Goal: Information Seeking & Learning: Learn about a topic

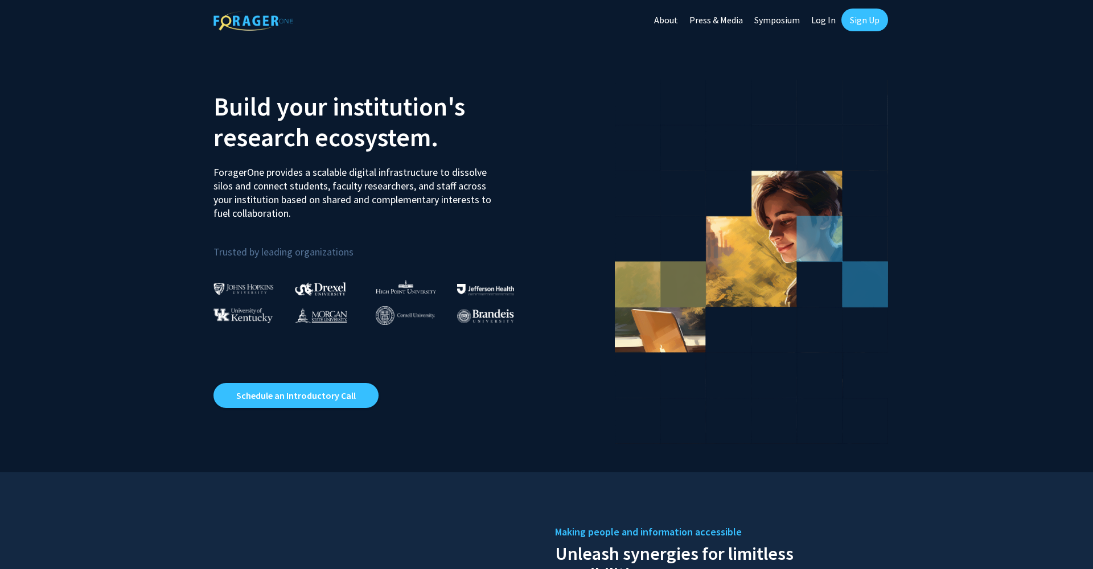
click at [826, 23] on link "Log In" at bounding box center [823, 20] width 36 height 40
select select
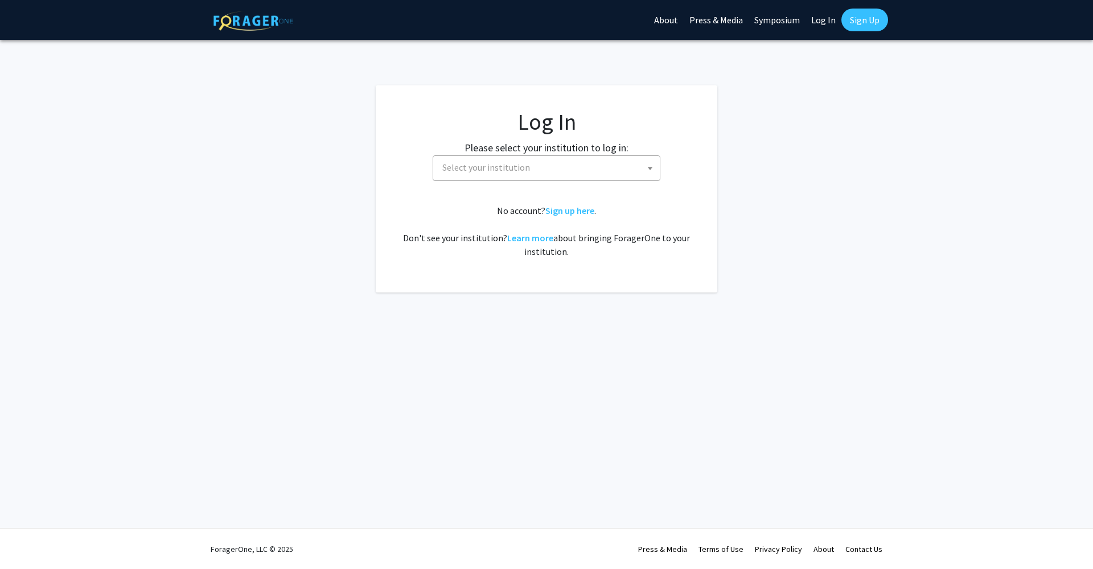
click at [531, 172] on span "Select your institution" at bounding box center [549, 167] width 222 height 23
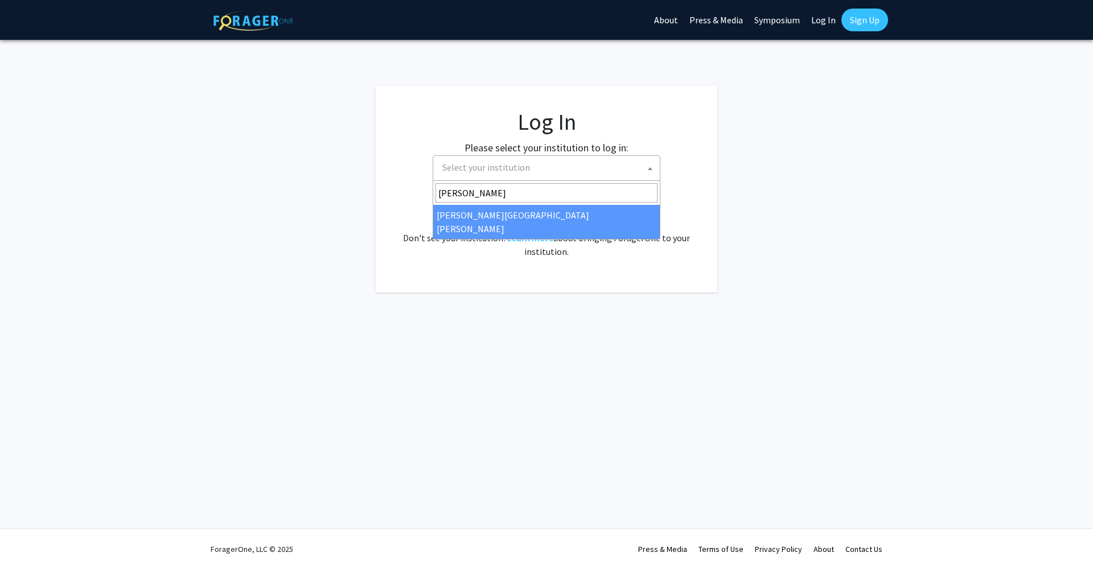
type input "[PERSON_NAME]"
select select "1"
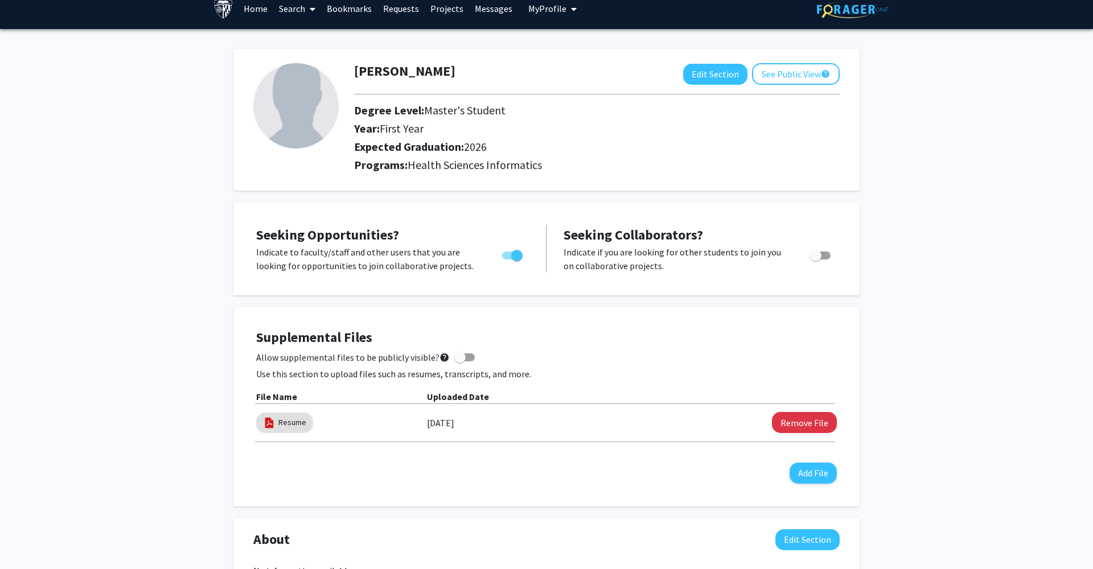
scroll to position [22, 0]
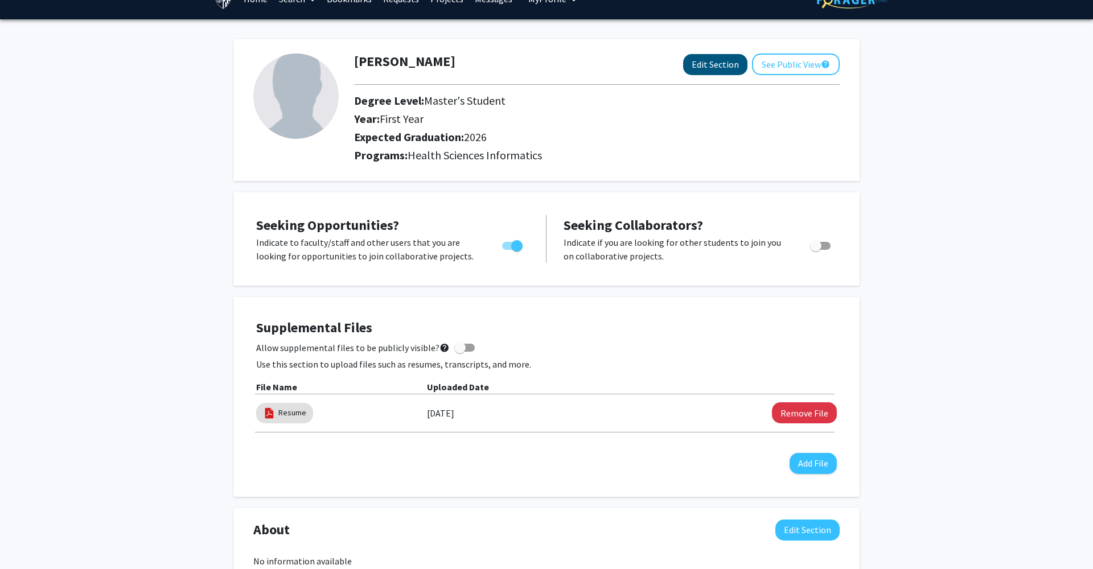
click at [718, 71] on button "Edit Section" at bounding box center [715, 64] width 64 height 21
select select "first_year"
select select "2026"
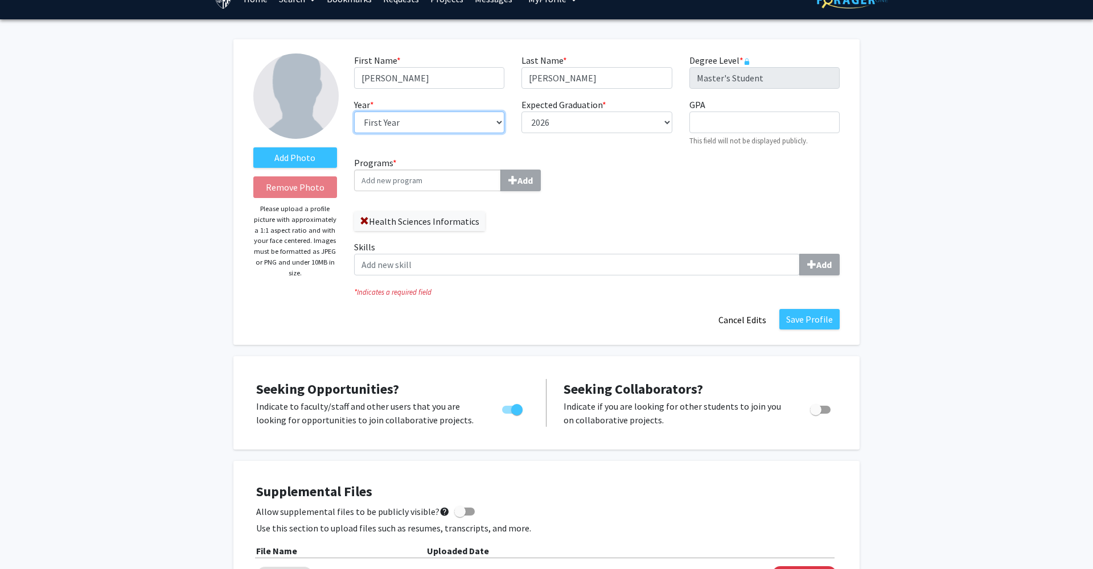
select select "second_year"
click at [714, 118] on input "GPA required" at bounding box center [764, 123] width 150 height 22
type input "."
type input "3.95"
click at [426, 186] on input "Programs * Add" at bounding box center [427, 181] width 147 height 22
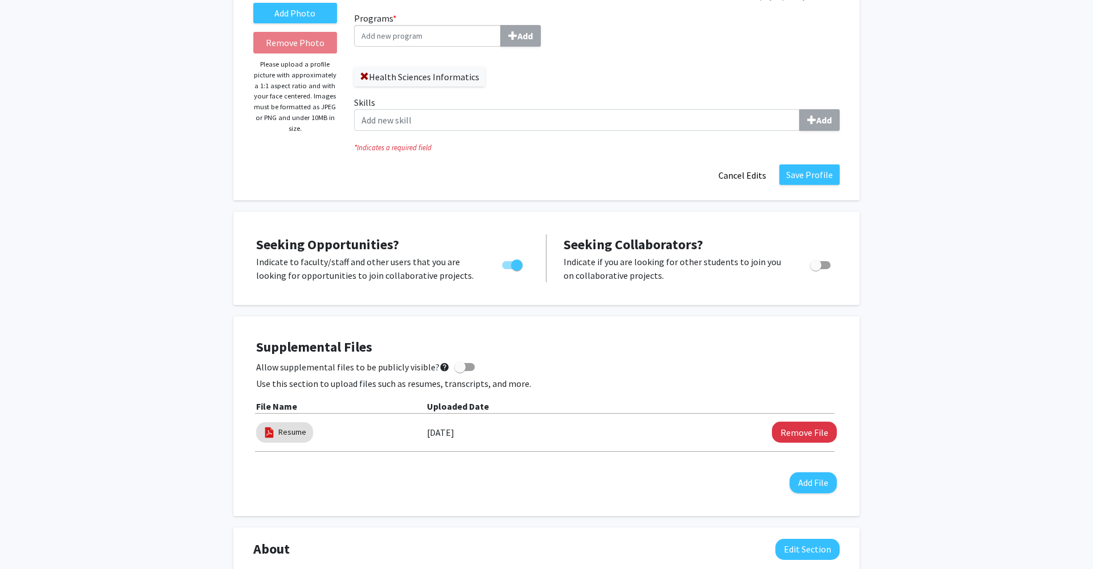
scroll to position [275, 0]
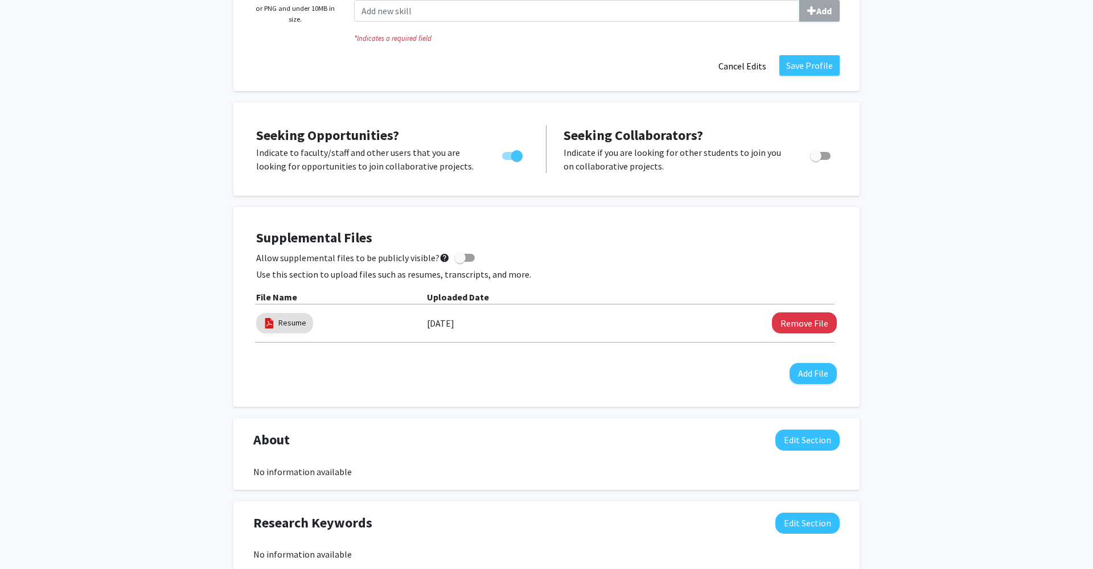
click at [809, 77] on div "Save Profile Cancel Edits" at bounding box center [596, 66] width 502 height 22
click at [810, 69] on button "Save Profile" at bounding box center [809, 65] width 60 height 20
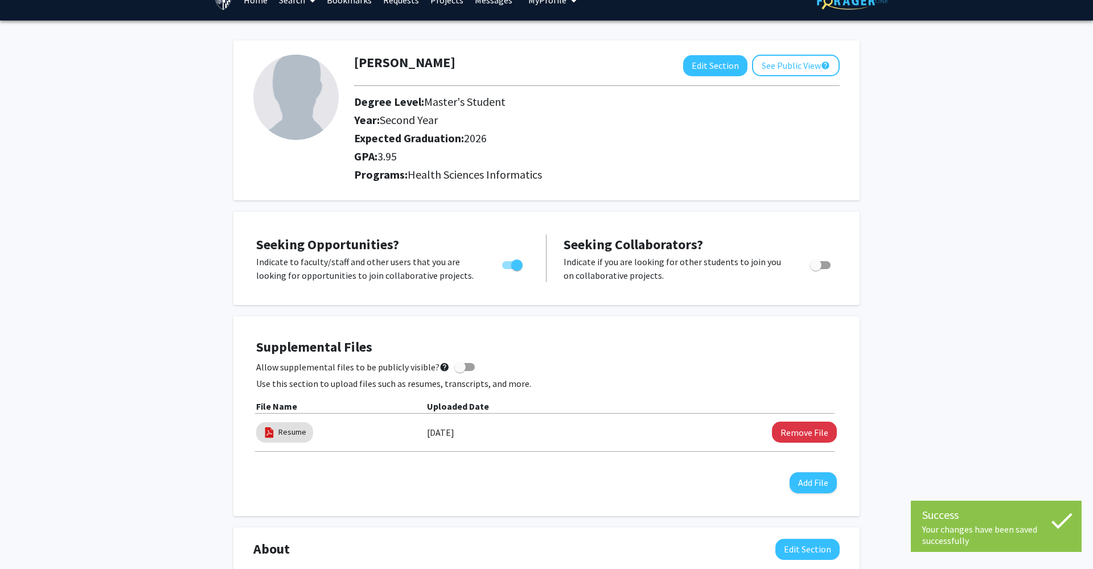
scroll to position [0, 0]
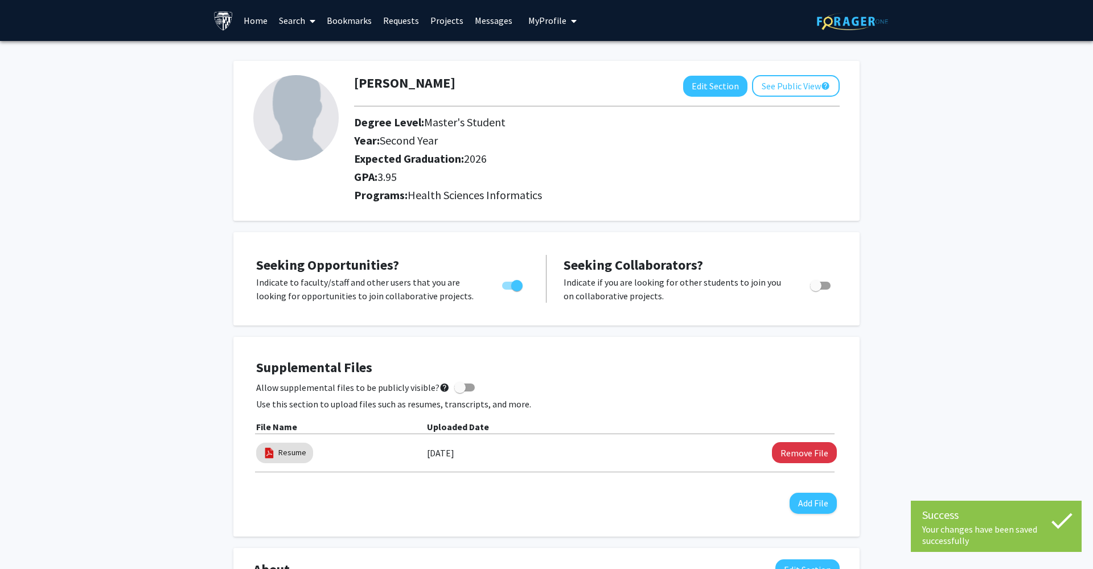
click at [258, 23] on link "Home" at bounding box center [255, 21] width 35 height 40
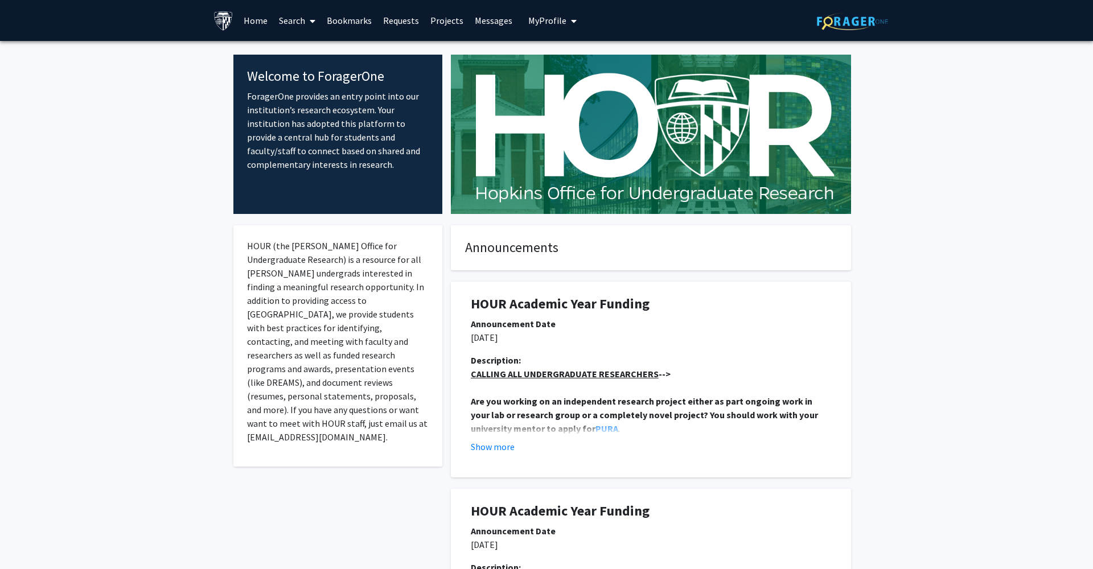
click at [309, 20] on span at bounding box center [310, 21] width 10 height 40
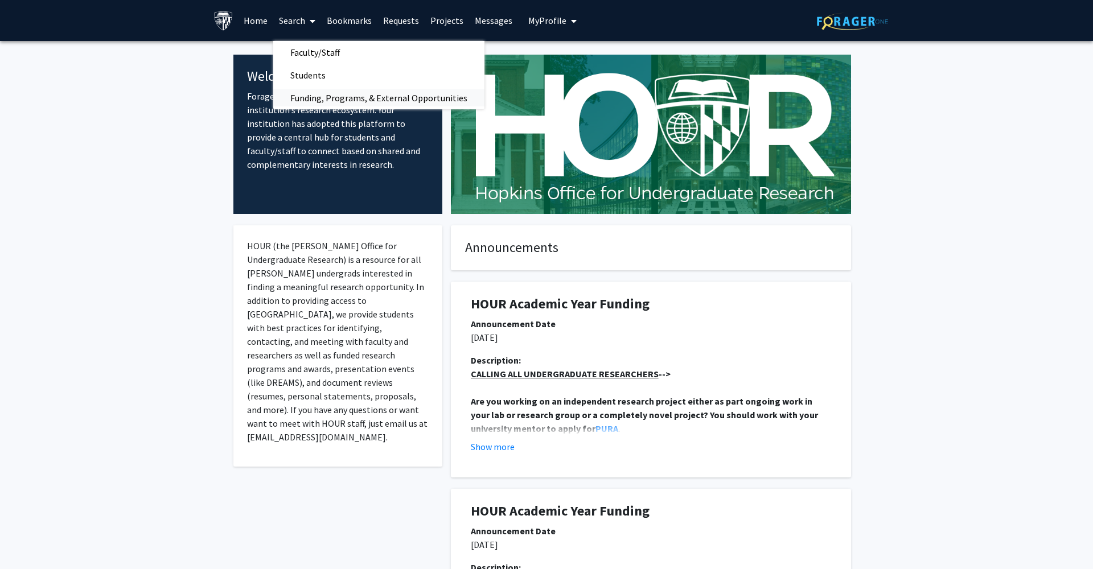
click at [319, 98] on span "Funding, Programs, & External Opportunities" at bounding box center [378, 97] width 211 height 23
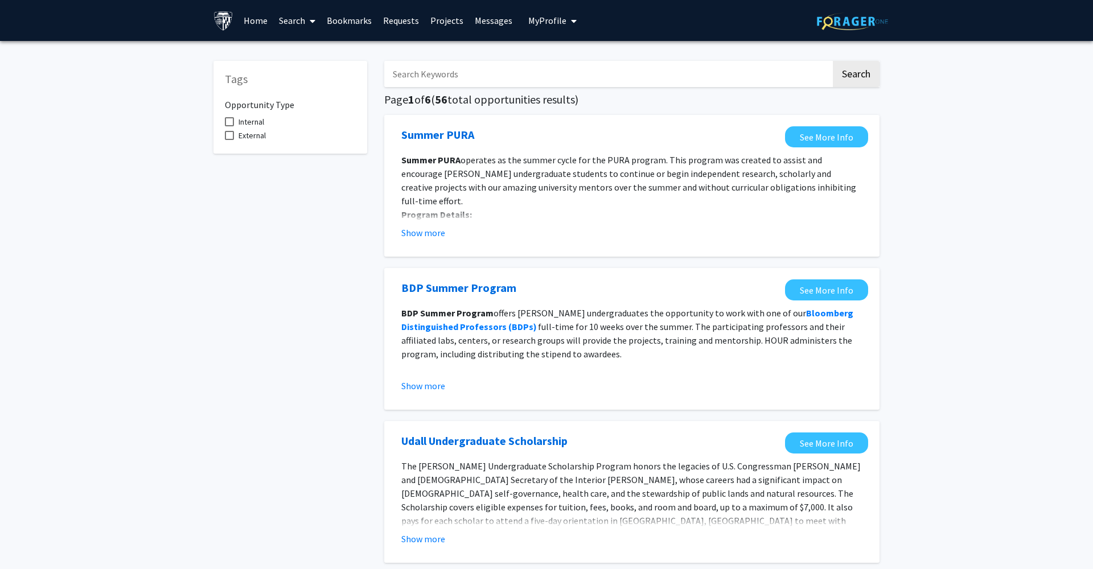
click at [452, 82] on input "Search Keywords" at bounding box center [607, 74] width 447 height 26
type input "graduate"
click at [855, 76] on button "Search" at bounding box center [856, 74] width 47 height 26
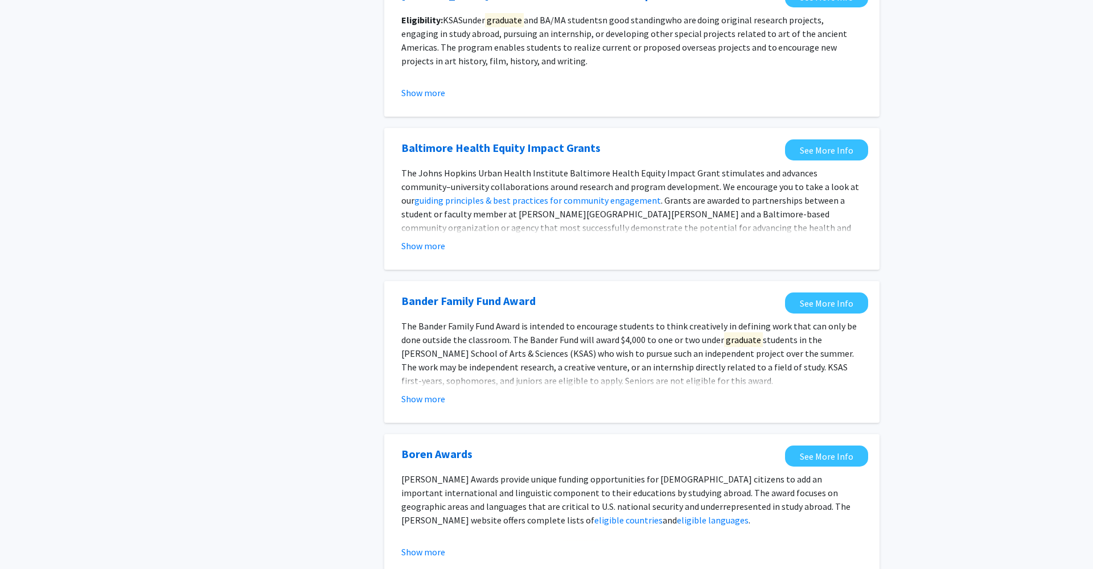
scroll to position [1082, 0]
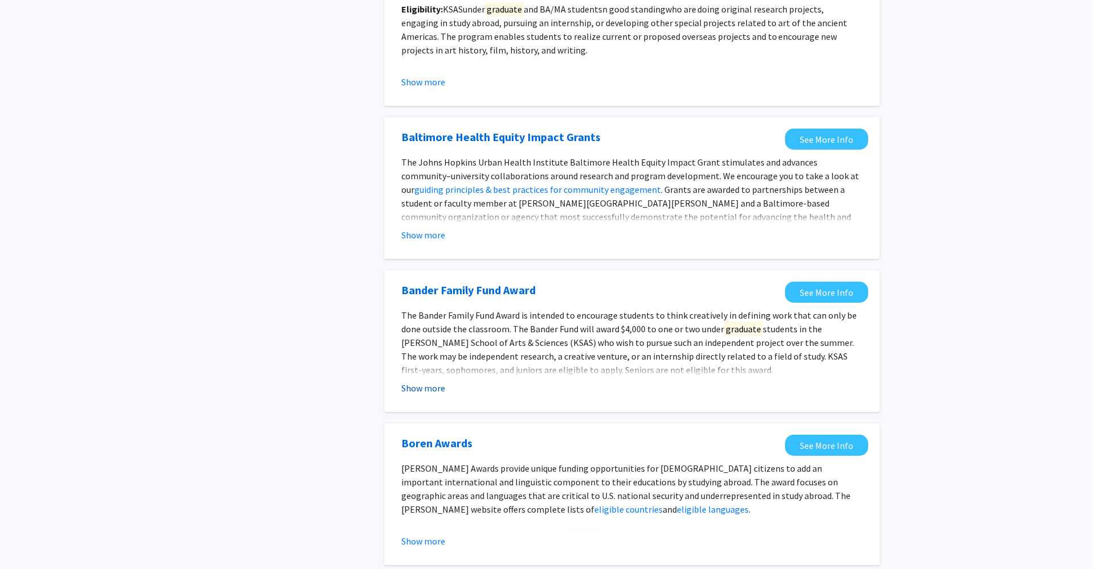
click at [434, 389] on button "Show more" at bounding box center [423, 388] width 44 height 14
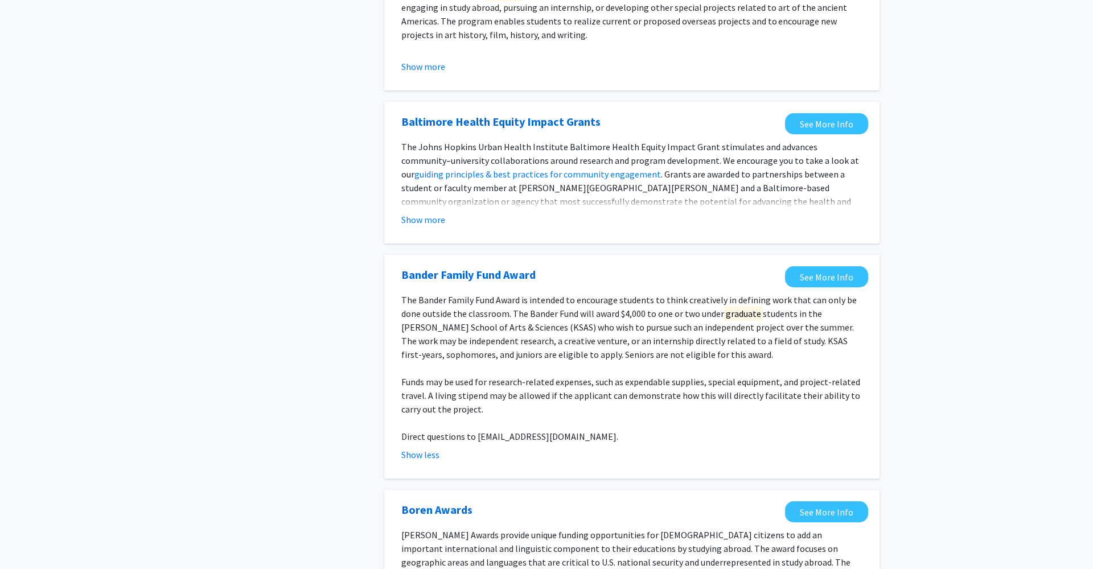
scroll to position [1268, 0]
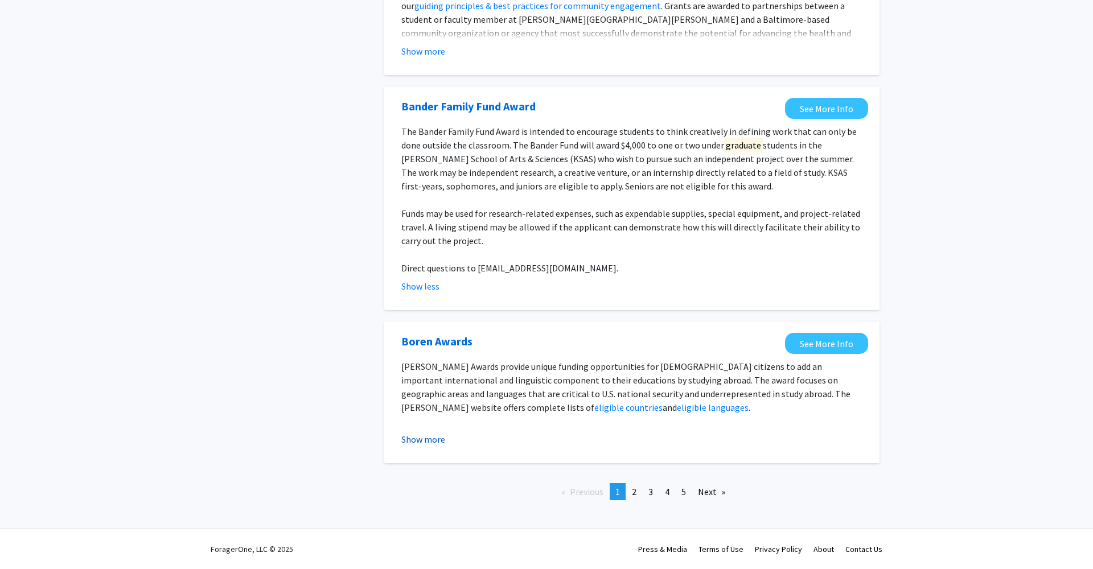
click at [423, 444] on button "Show more" at bounding box center [423, 439] width 44 height 14
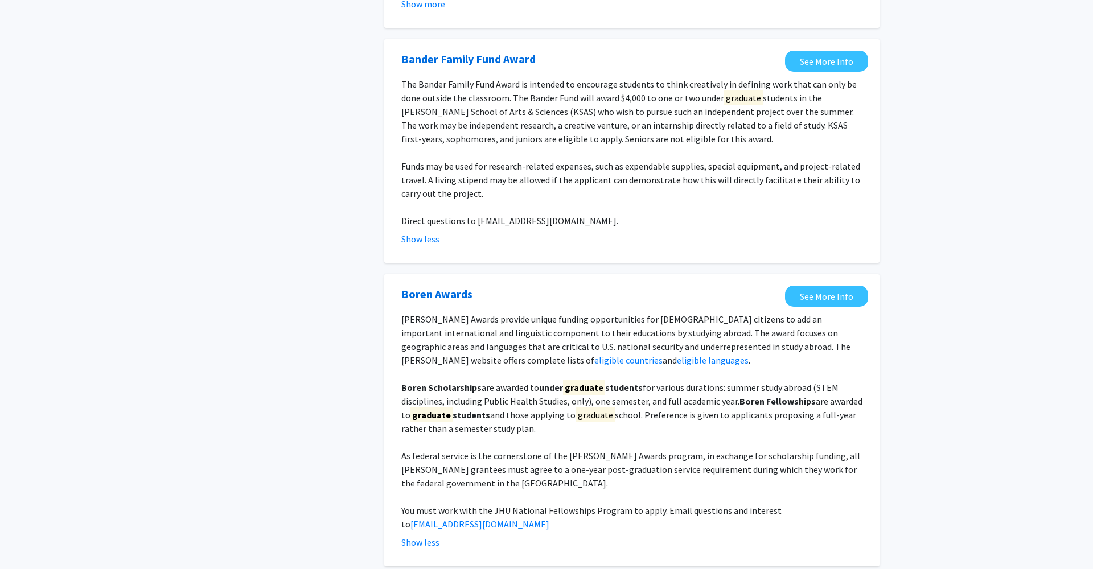
scroll to position [1362, 0]
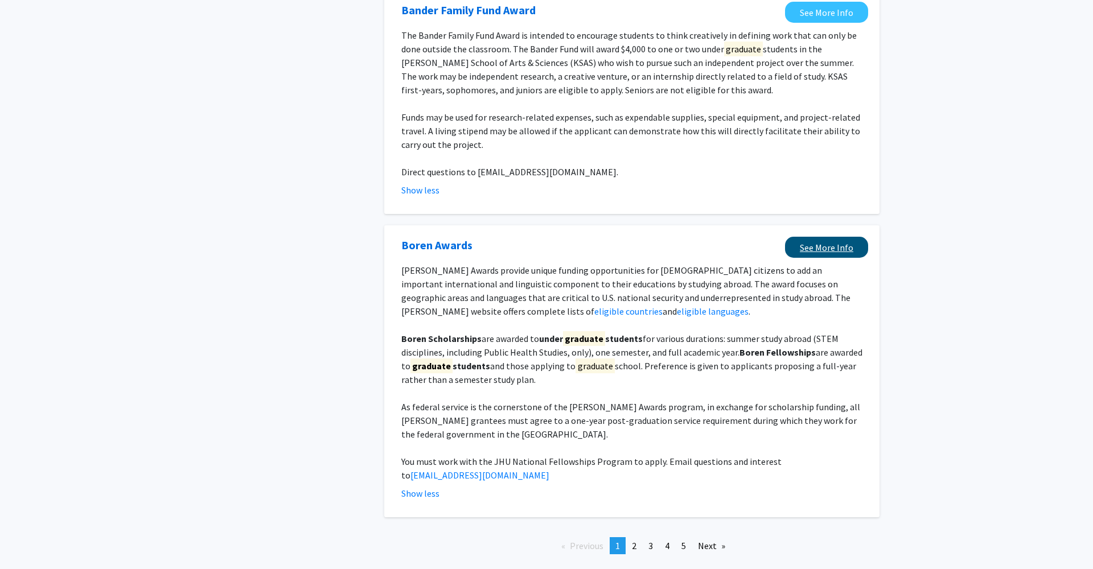
click at [823, 251] on link "See More Info" at bounding box center [826, 247] width 83 height 21
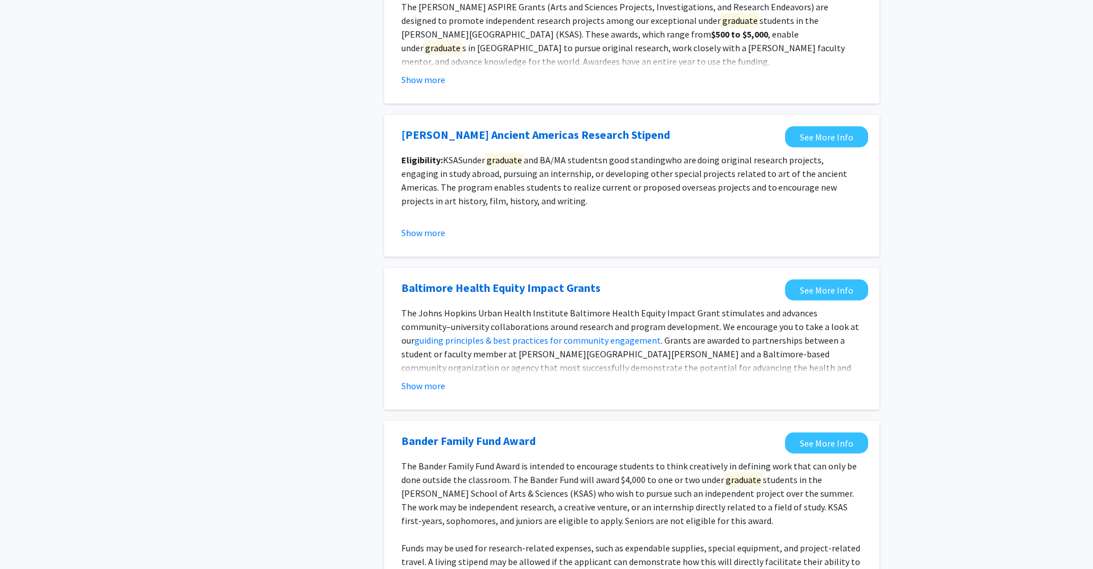
scroll to position [955, 0]
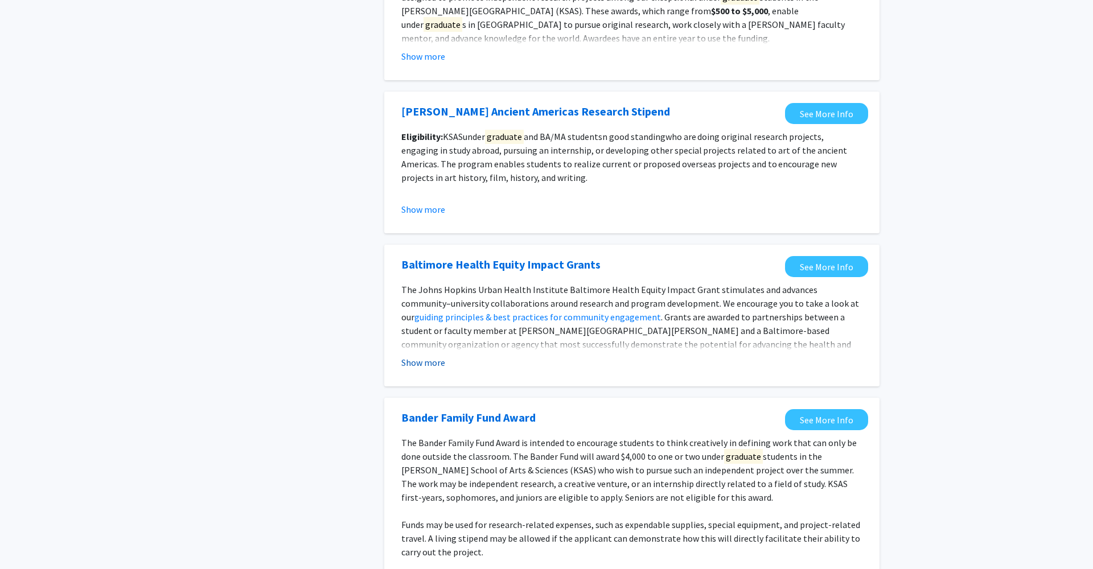
click at [439, 365] on button "Show more" at bounding box center [423, 363] width 44 height 14
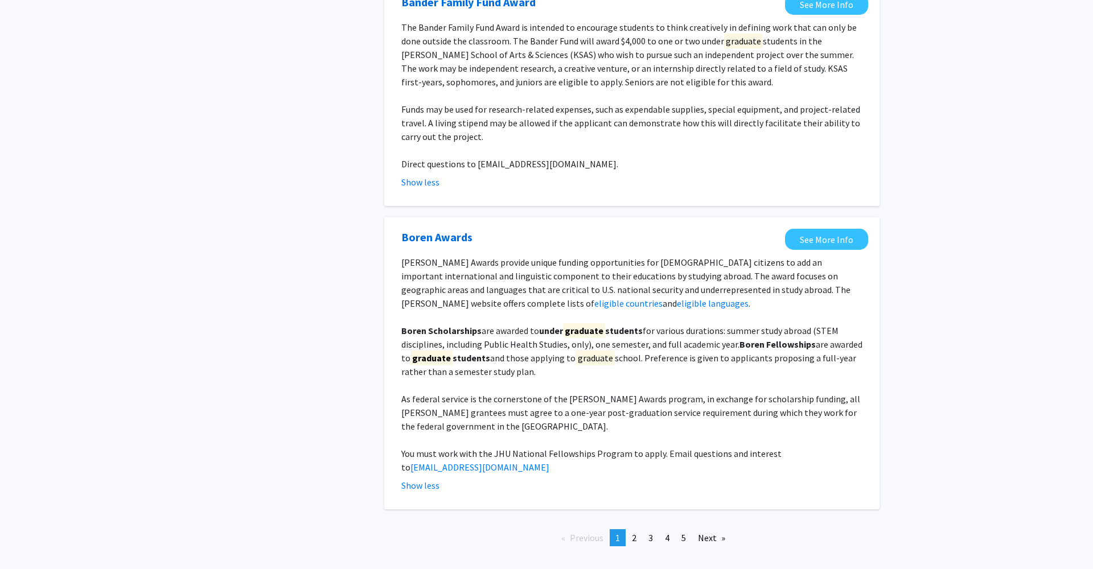
scroll to position [1432, 0]
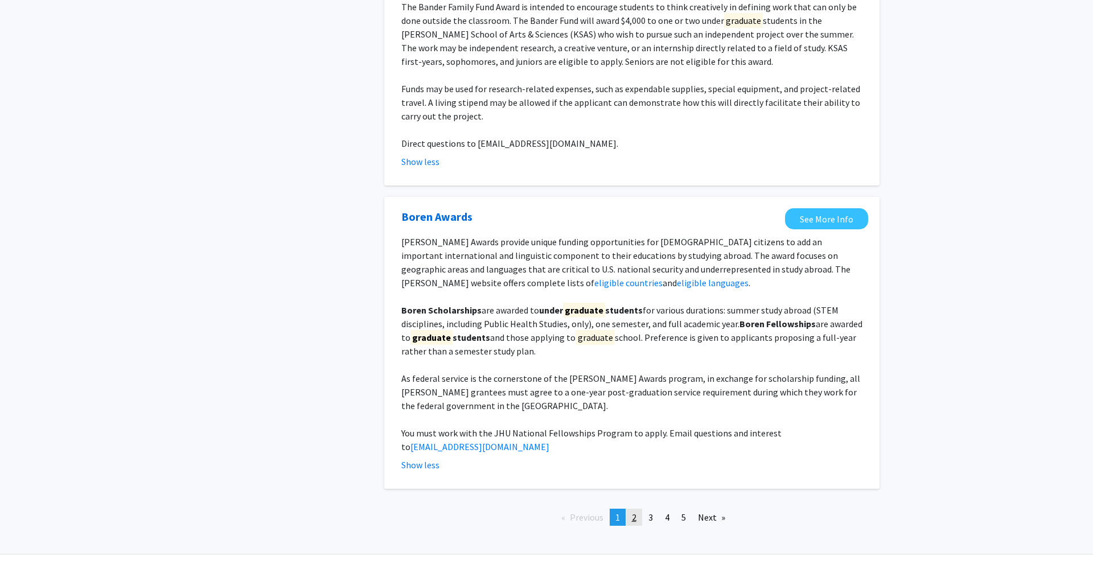
click at [637, 509] on link "page 2" at bounding box center [634, 517] width 16 height 17
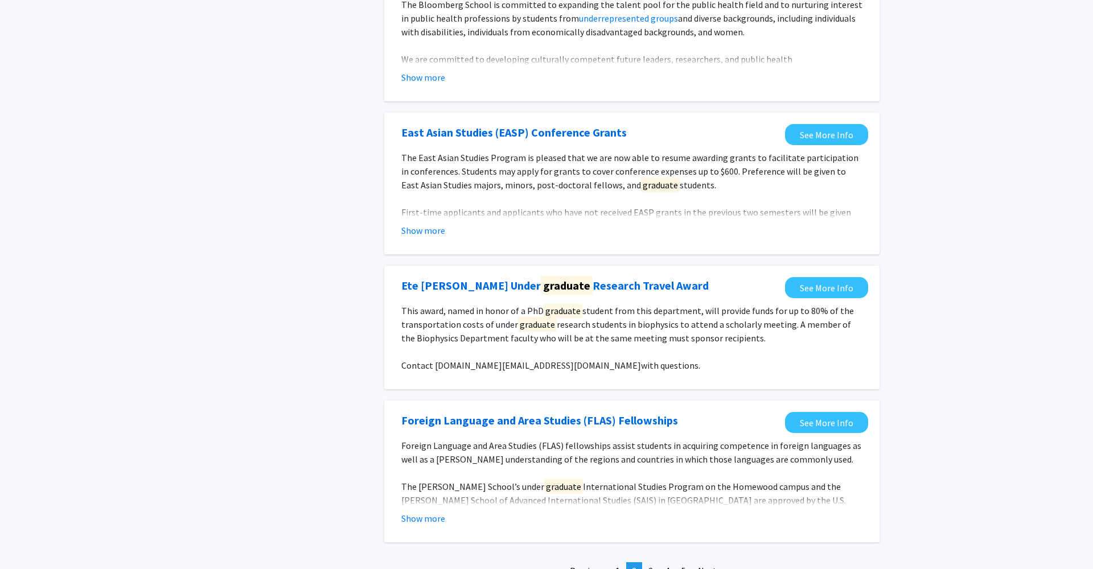
scroll to position [1168, 0]
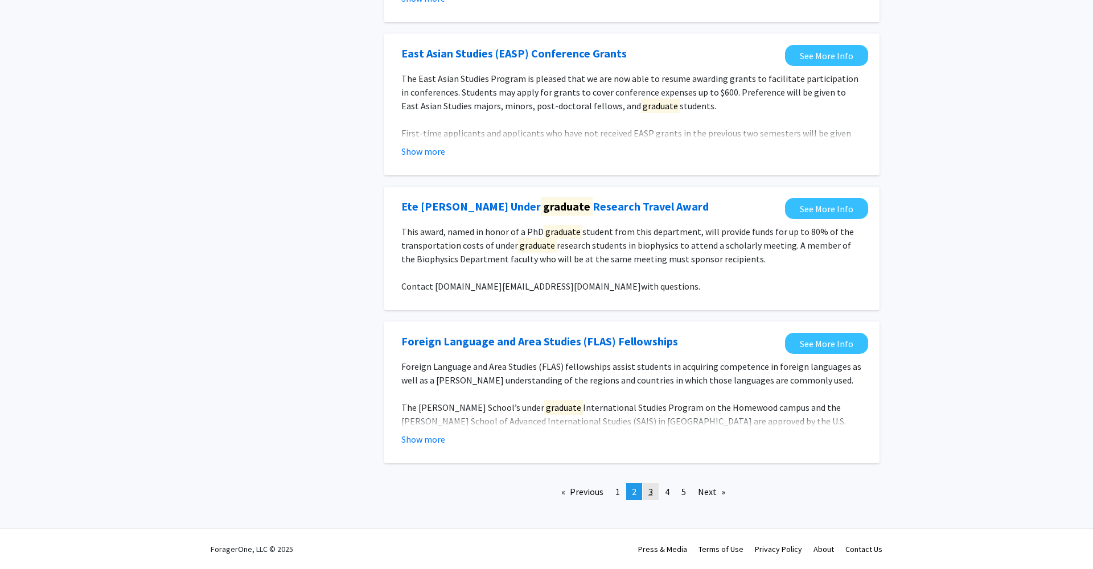
click at [649, 492] on span "3" at bounding box center [650, 491] width 5 height 11
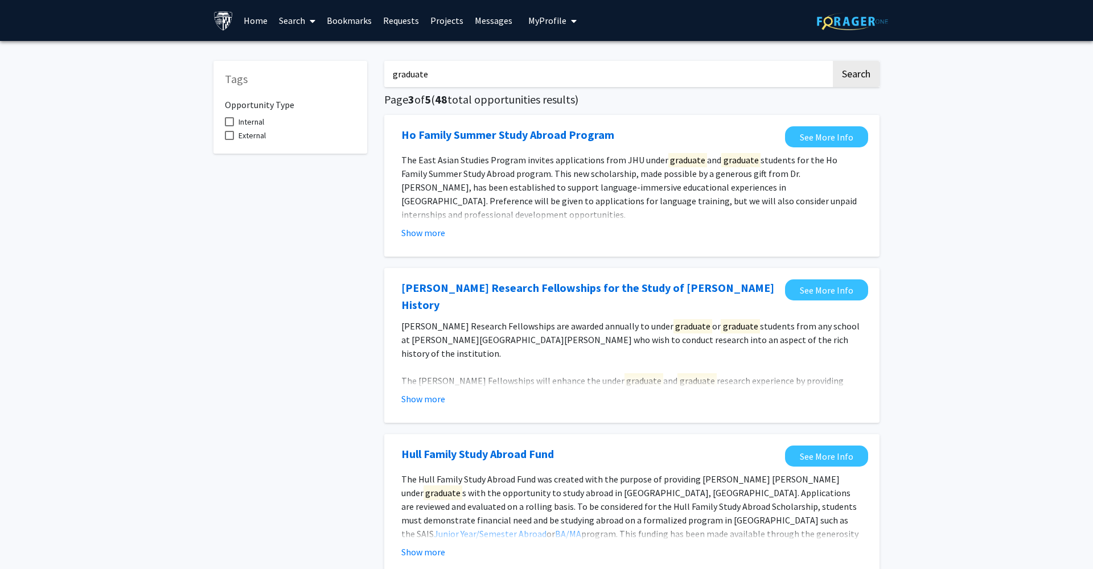
click at [306, 20] on span at bounding box center [310, 21] width 10 height 40
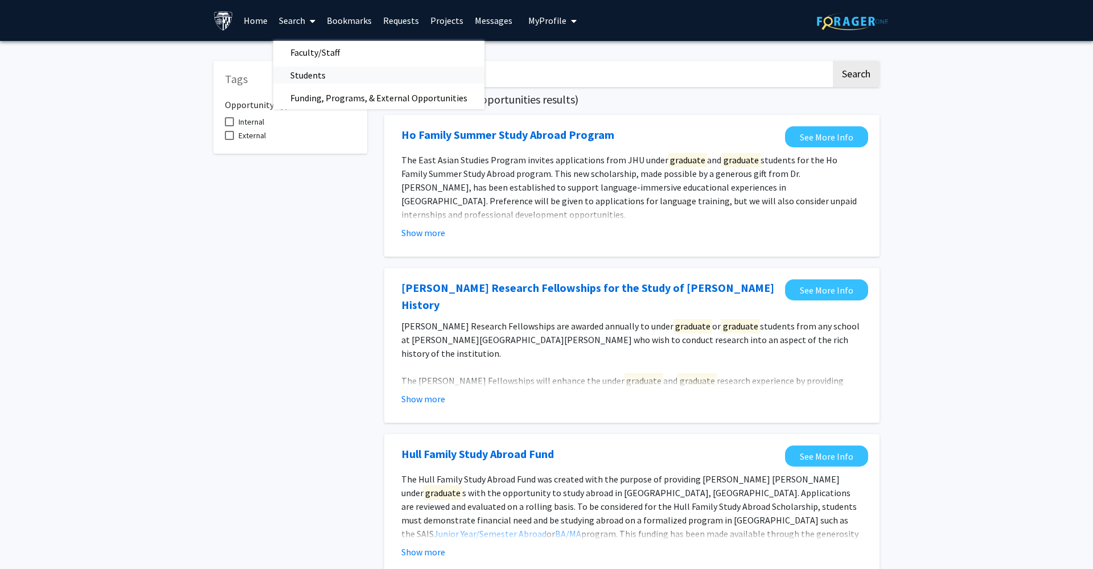
click at [321, 71] on span "Students" at bounding box center [307, 75] width 69 height 23
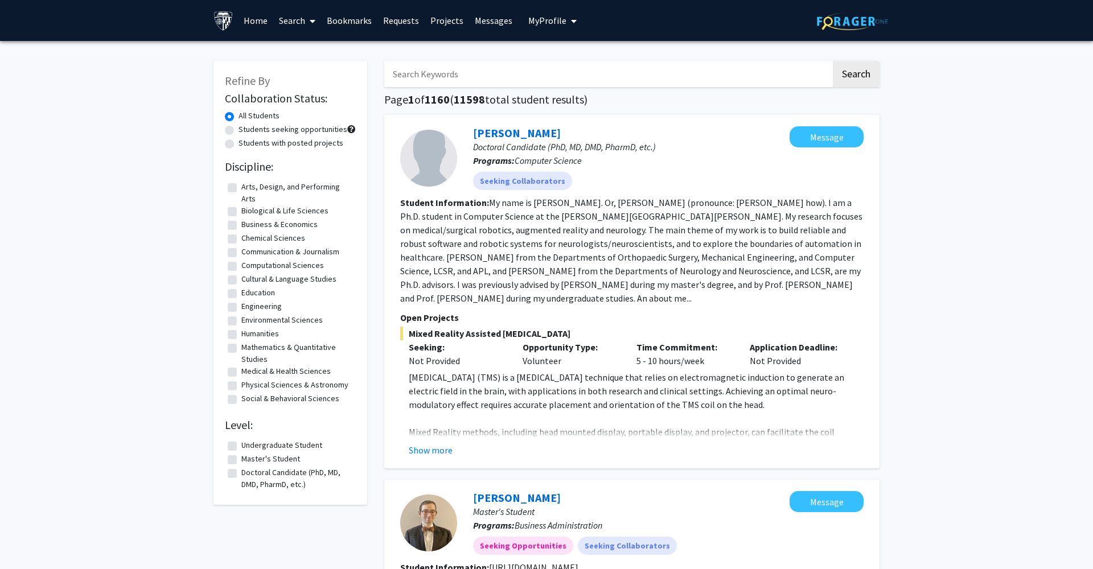
click at [302, 17] on link "Search" at bounding box center [297, 21] width 48 height 40
click at [309, 52] on span "Faculty/Staff" at bounding box center [315, 52] width 84 height 23
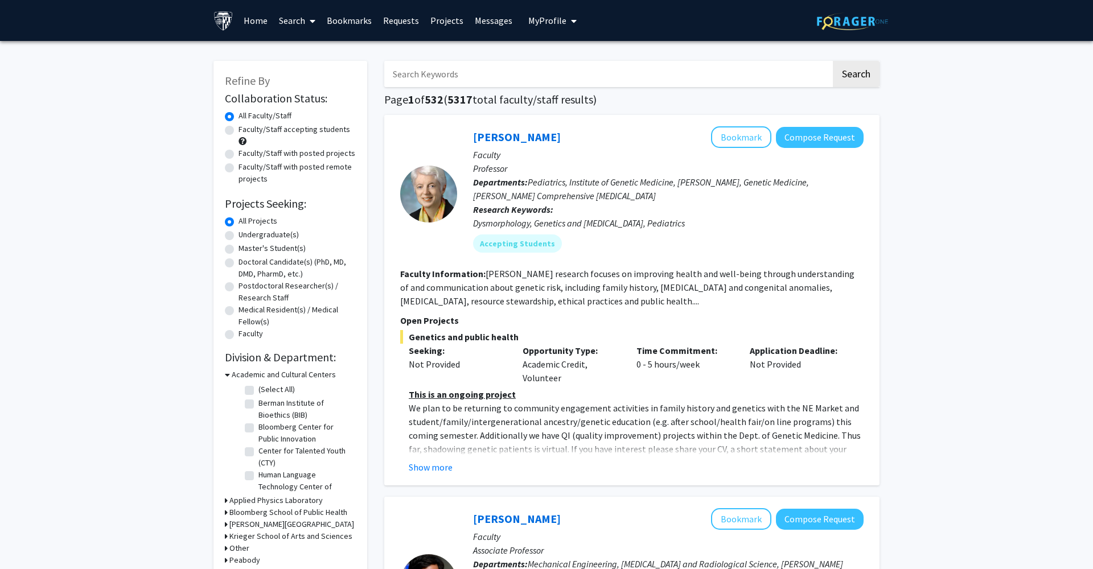
click at [270, 249] on label "Master's Student(s)" at bounding box center [271, 248] width 67 height 12
click at [246, 249] on input "Master's Student(s)" at bounding box center [241, 245] width 7 height 7
radio input "true"
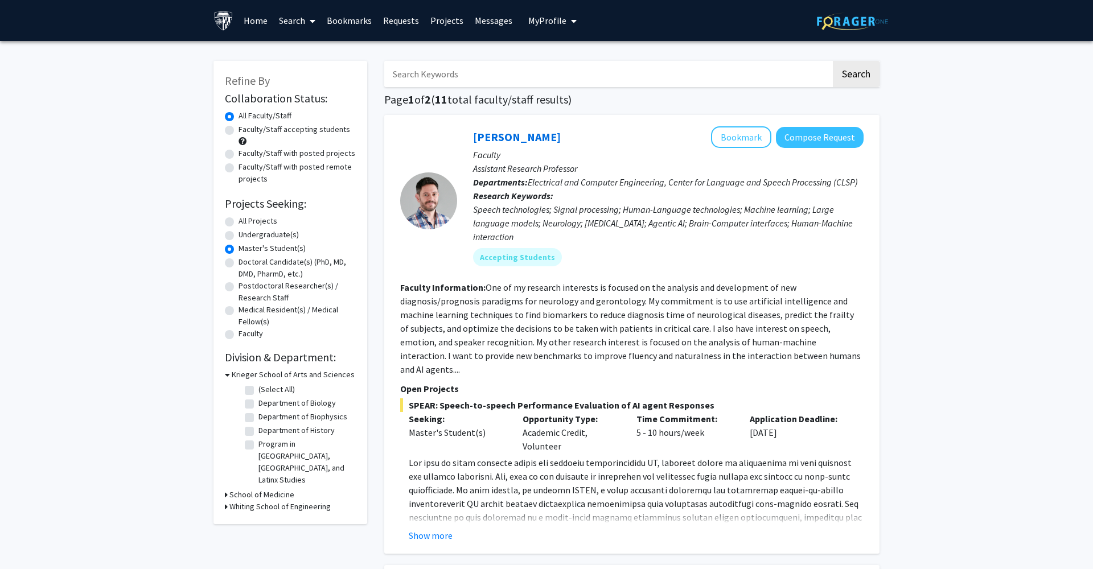
click at [242, 265] on label "Doctoral Candidate(s) (PhD, MD, DMD, PharmD, etc.)" at bounding box center [296, 268] width 117 height 24
click at [242, 263] on input "Doctoral Candidate(s) (PhD, MD, DMD, PharmD, etc.)" at bounding box center [241, 259] width 7 height 7
radio input "true"
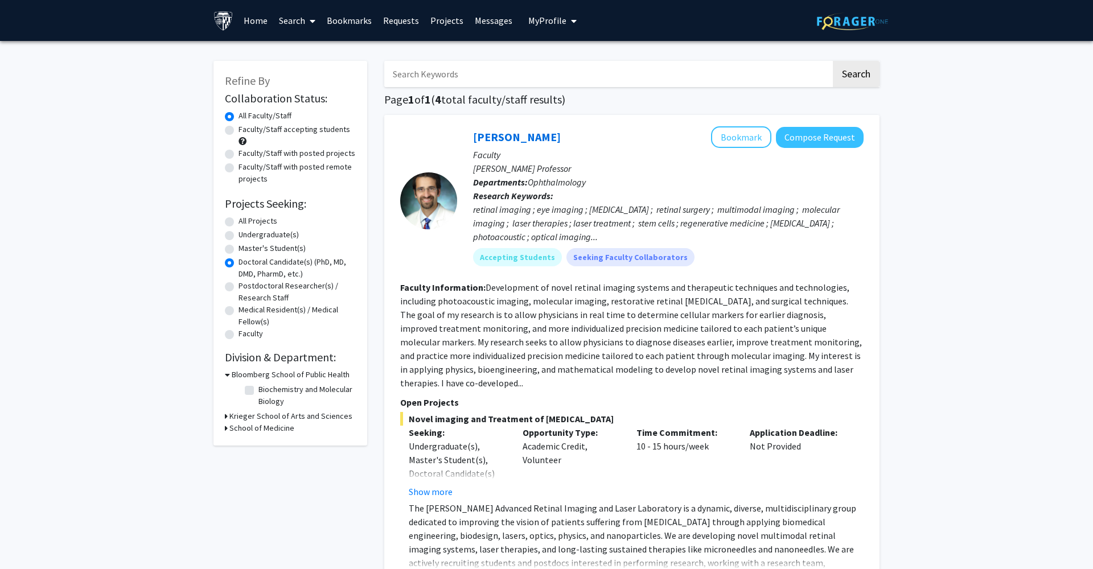
click at [281, 253] on label "Master's Student(s)" at bounding box center [271, 248] width 67 height 12
click at [246, 250] on input "Master's Student(s)" at bounding box center [241, 245] width 7 height 7
radio input "true"
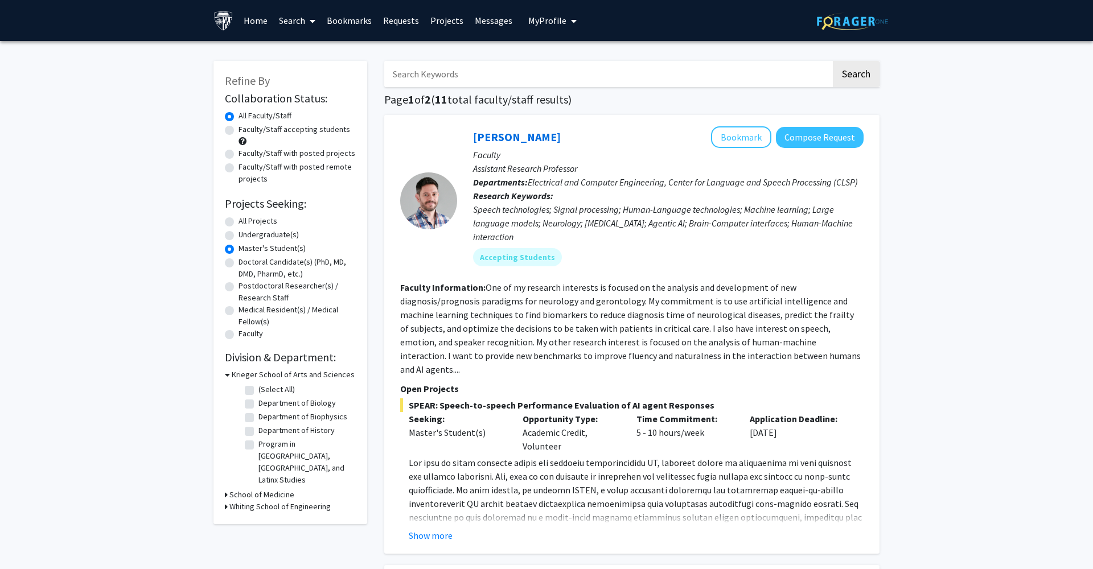
click at [233, 380] on h3 "Krieger School of Arts and Sciences" at bounding box center [293, 375] width 123 height 12
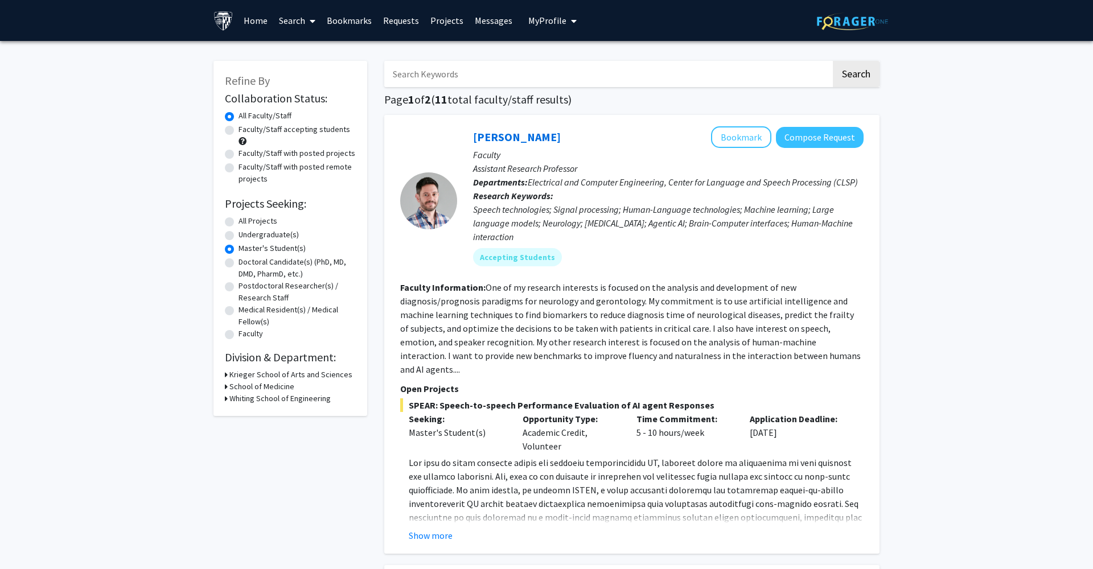
click at [224, 389] on div "Refine By Collaboration Status: Collaboration Status All Faculty/Staff Collabor…" at bounding box center [290, 238] width 154 height 355
click at [229, 389] on div "School of Medicine" at bounding box center [290, 387] width 131 height 12
click at [243, 389] on h3 "School of Medicine" at bounding box center [261, 387] width 65 height 12
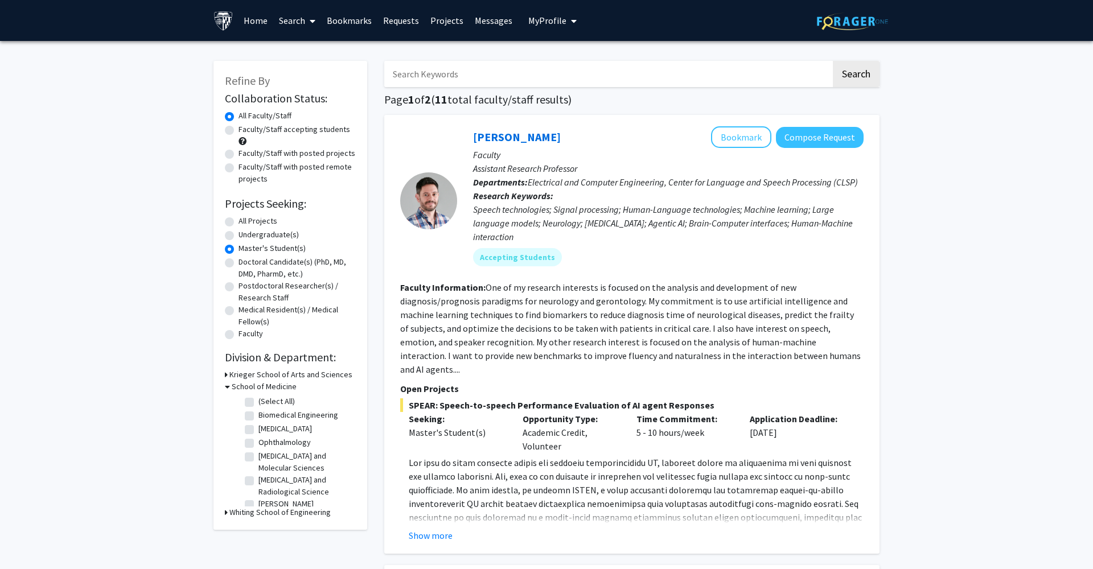
click at [254, 420] on fg-checkbox "Biomedical Engineering Biomedical Engineering" at bounding box center [299, 416] width 108 height 14
click at [258, 417] on label "Biomedical Engineering" at bounding box center [298, 415] width 80 height 12
click at [258, 417] on input "Biomedical Engineering" at bounding box center [261, 412] width 7 height 7
checkbox input "true"
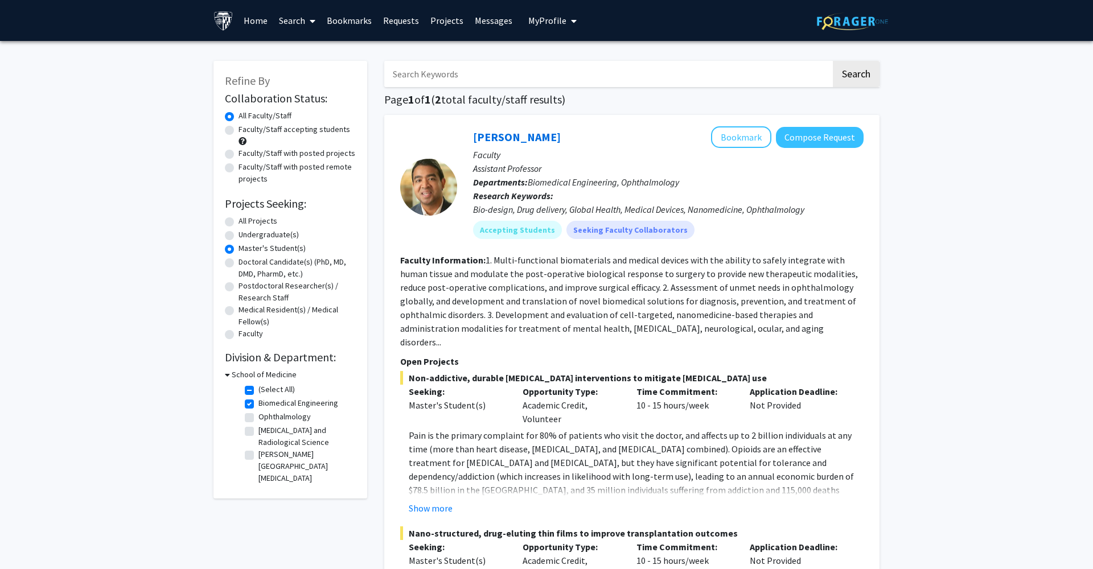
click at [257, 402] on fg-checkbox "Biomedical Engineering Biomedical Engineering" at bounding box center [299, 404] width 108 height 14
click at [258, 407] on label "Biomedical Engineering" at bounding box center [298, 403] width 80 height 12
click at [258, 405] on input "Biomedical Engineering" at bounding box center [261, 400] width 7 height 7
checkbox input "false"
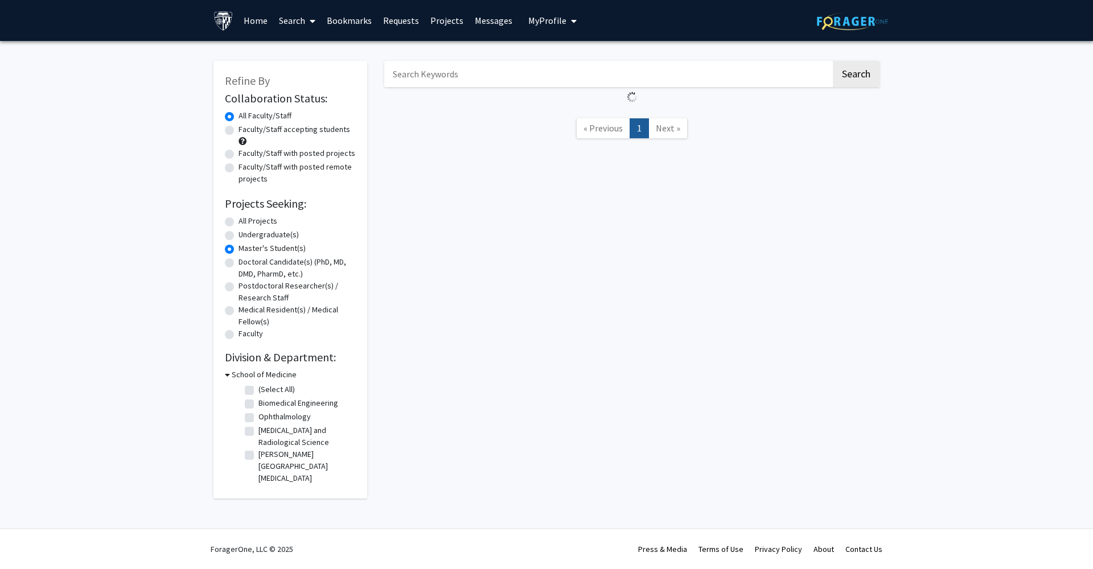
checkbox input "false"
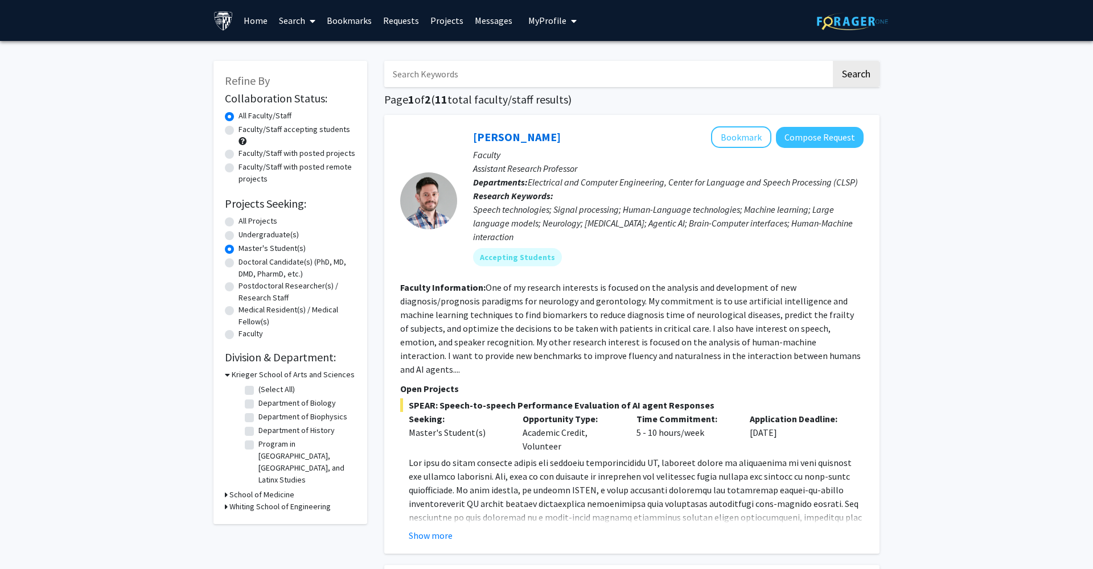
click at [258, 415] on label "Department of Biophysics" at bounding box center [302, 417] width 89 height 12
click at [258, 415] on input "Department of Biophysics" at bounding box center [261, 414] width 7 height 7
checkbox input "true"
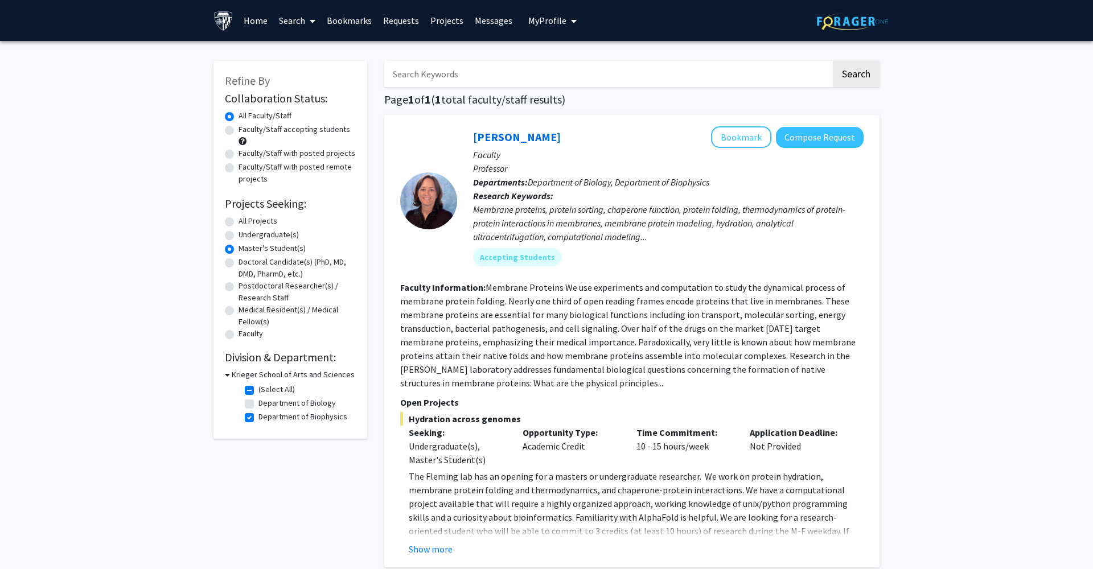
click at [258, 417] on label "Department of Biophysics" at bounding box center [302, 417] width 89 height 12
click at [258, 417] on input "Department of Biophysics" at bounding box center [261, 414] width 7 height 7
checkbox input "false"
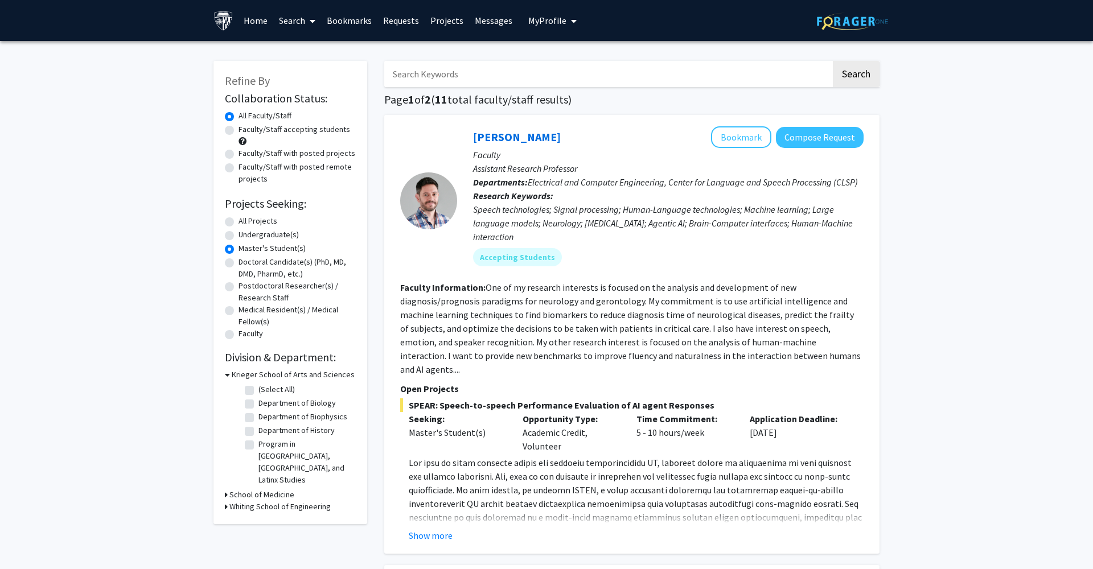
click at [249, 489] on h3 "School of Medicine" at bounding box center [261, 495] width 65 height 12
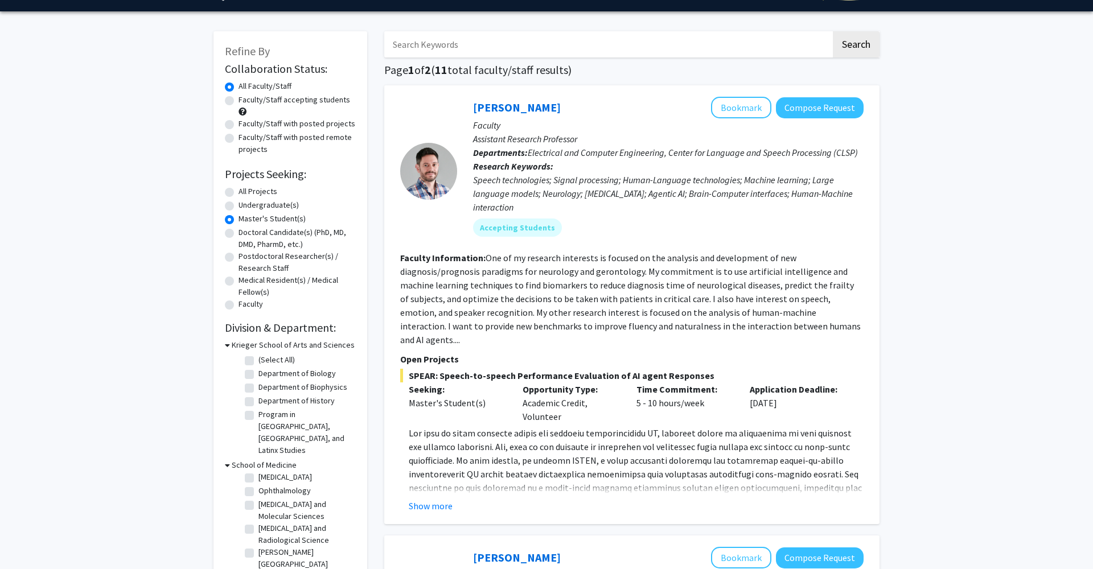
scroll to position [168, 0]
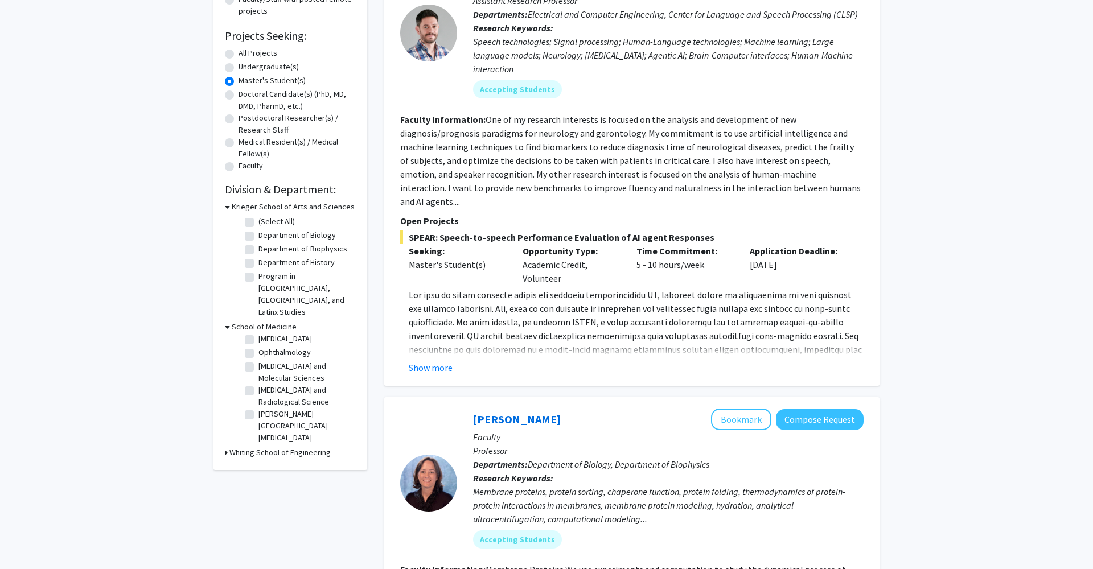
click at [254, 447] on h3 "Whiting School of Engineering" at bounding box center [279, 453] width 101 height 12
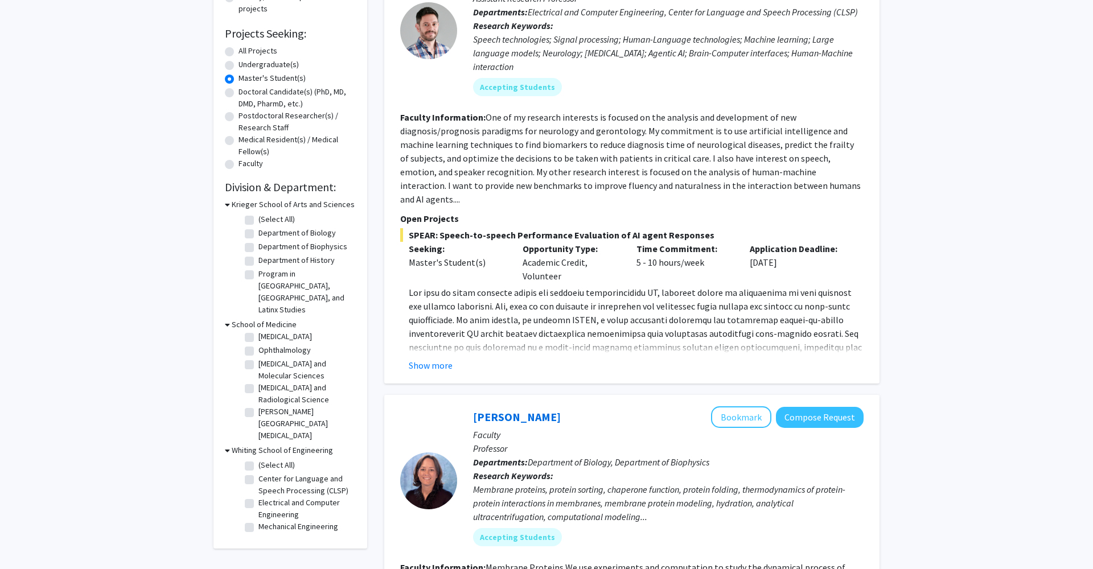
click at [258, 382] on label "Radiology and Radiological Science" at bounding box center [305, 394] width 94 height 24
click at [258, 382] on input "Radiology and Radiological Science" at bounding box center [261, 385] width 7 height 7
checkbox input "true"
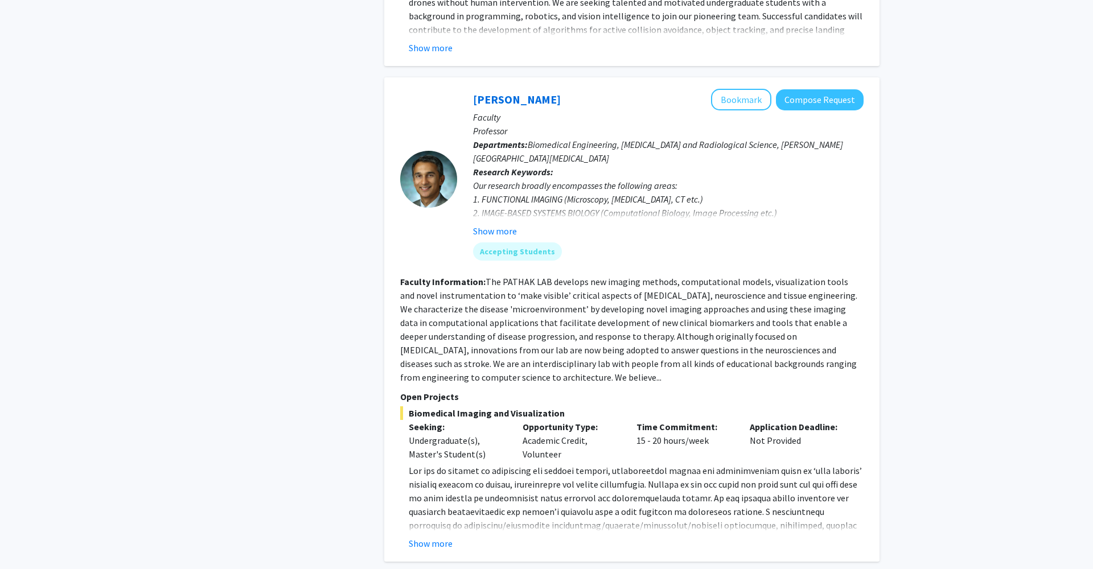
scroll to position [96, 0]
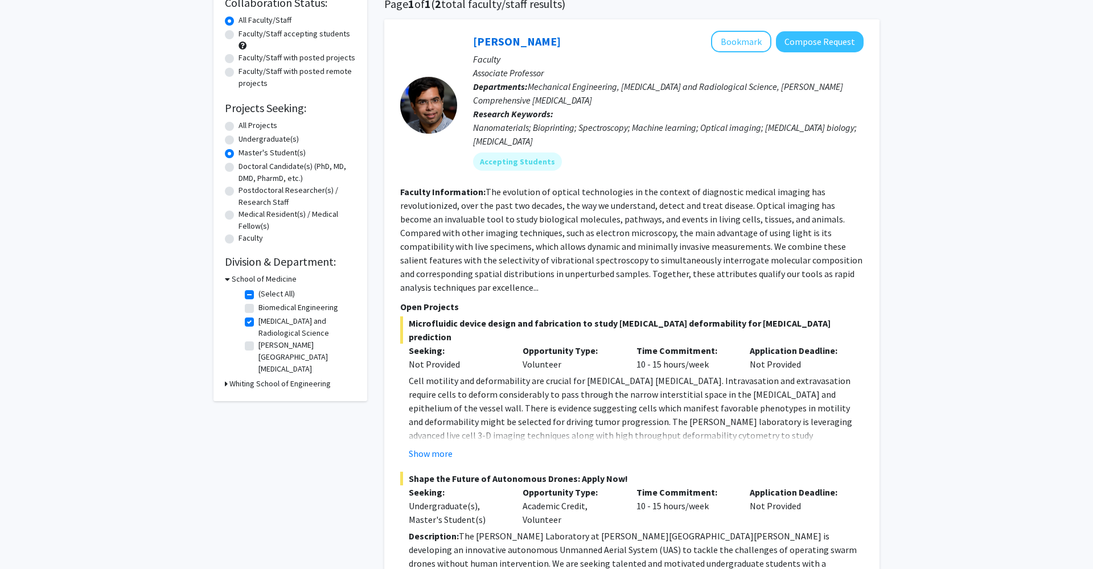
click at [258, 323] on label "Radiology and Radiological Science" at bounding box center [305, 327] width 94 height 24
click at [258, 323] on input "Radiology and Radiological Science" at bounding box center [261, 318] width 7 height 7
checkbox input "false"
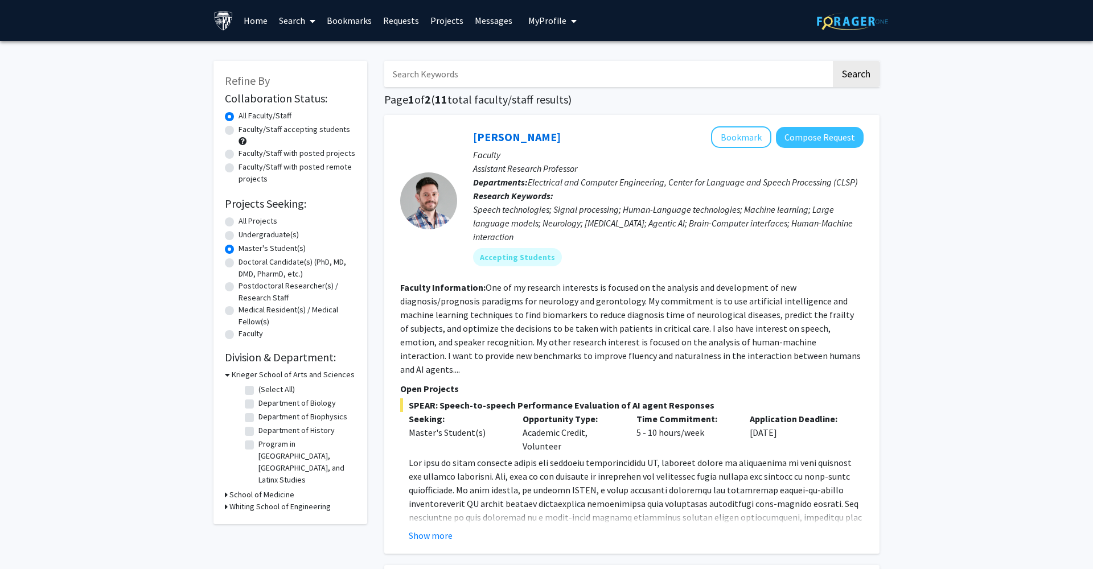
click at [225, 489] on icon at bounding box center [226, 495] width 3 height 12
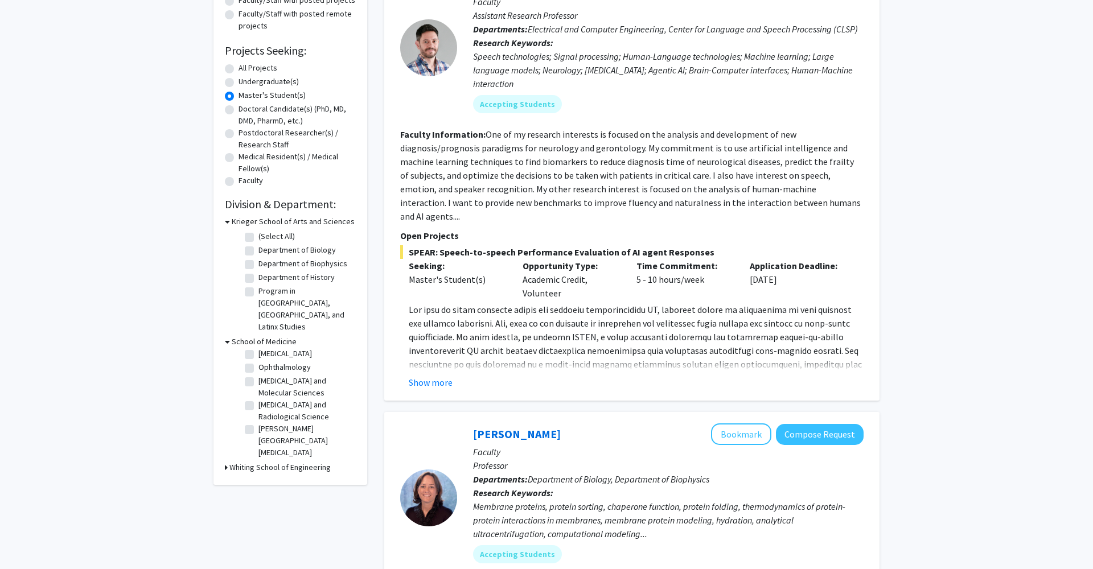
scroll to position [178, 0]
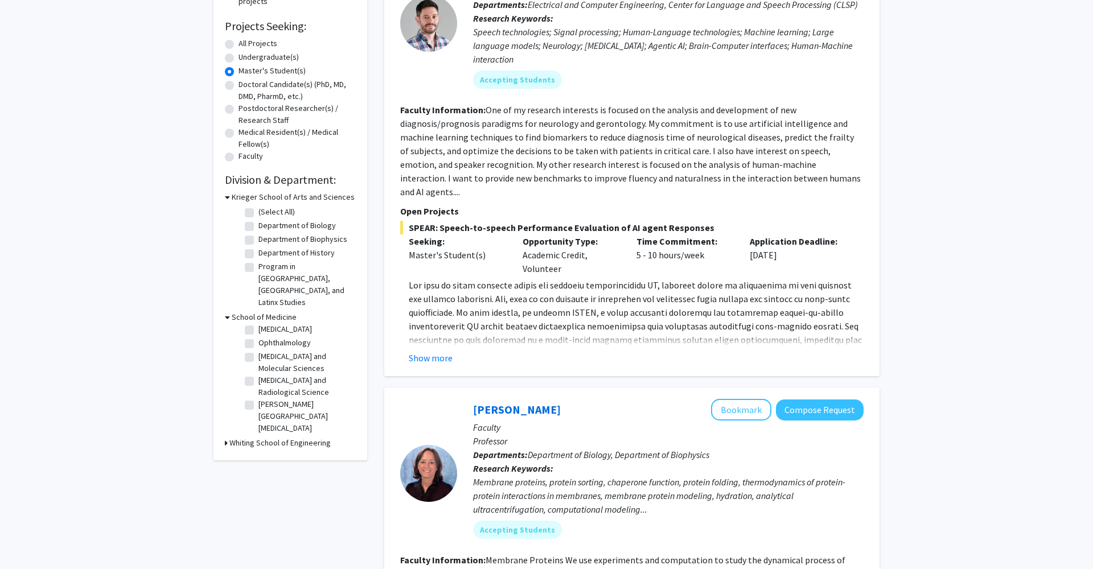
click at [251, 437] on h3 "Whiting School of Engineering" at bounding box center [279, 443] width 101 height 12
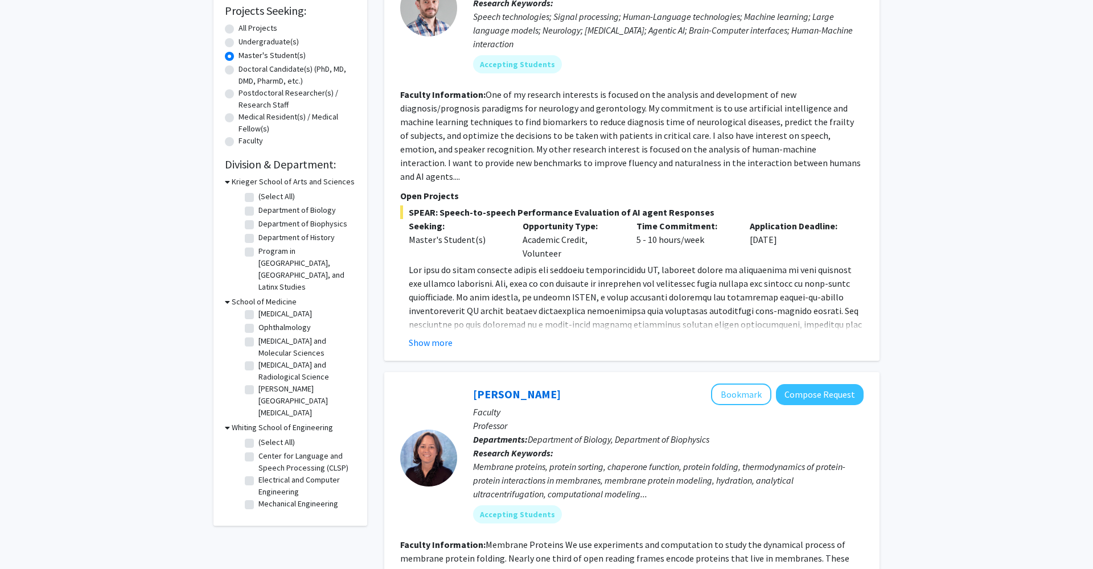
click at [275, 450] on label "Center for Language and Speech Processing (CLSP)" at bounding box center [305, 462] width 94 height 24
click at [266, 450] on input "Center for Language and Speech Processing (CLSP)" at bounding box center [261, 453] width 7 height 7
checkbox input "true"
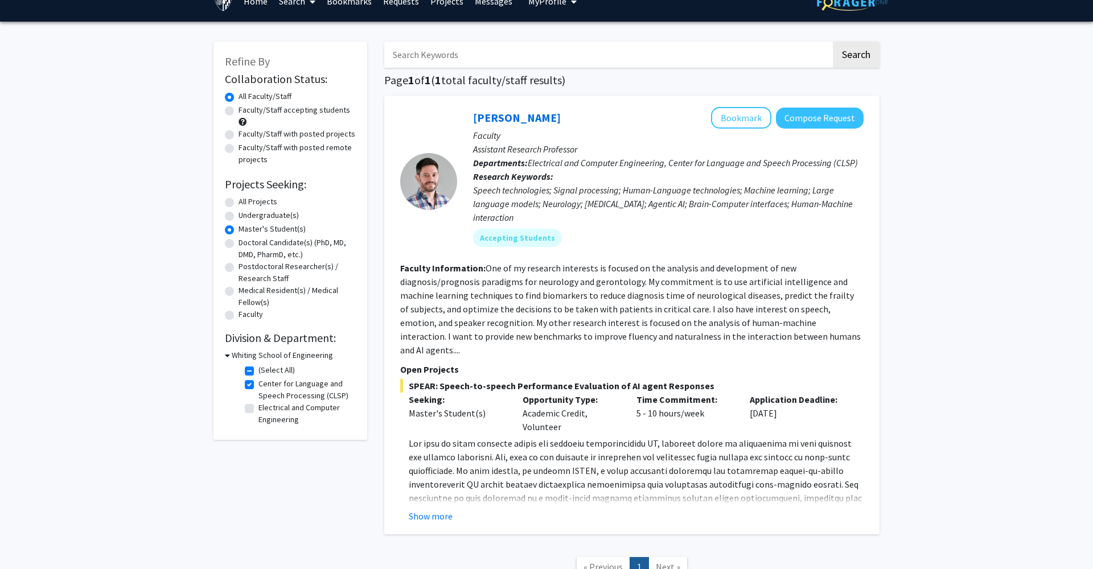
scroll to position [22, 0]
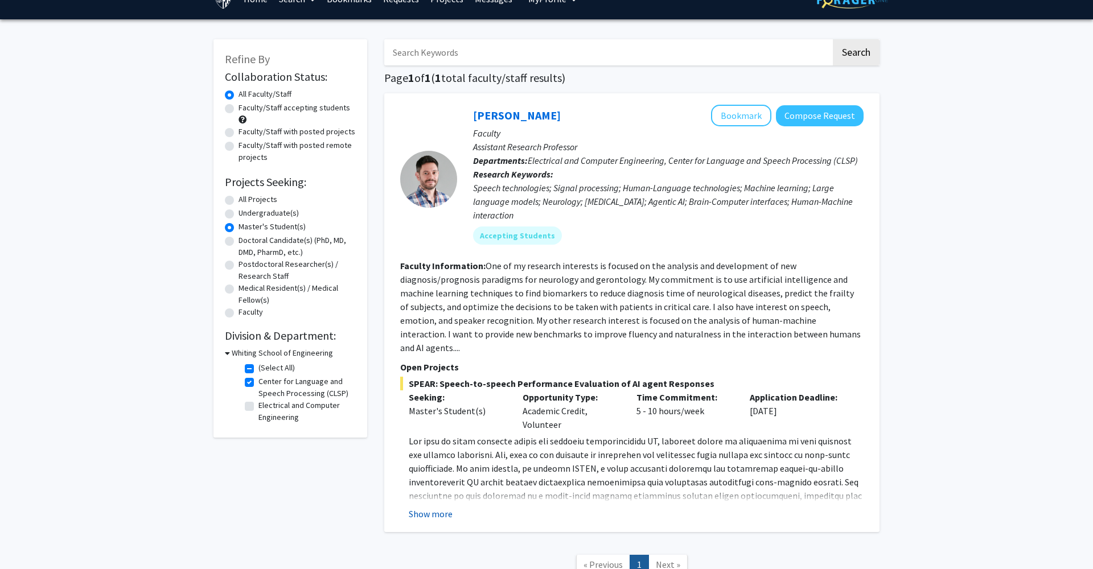
click at [417, 507] on button "Show more" at bounding box center [431, 514] width 44 height 14
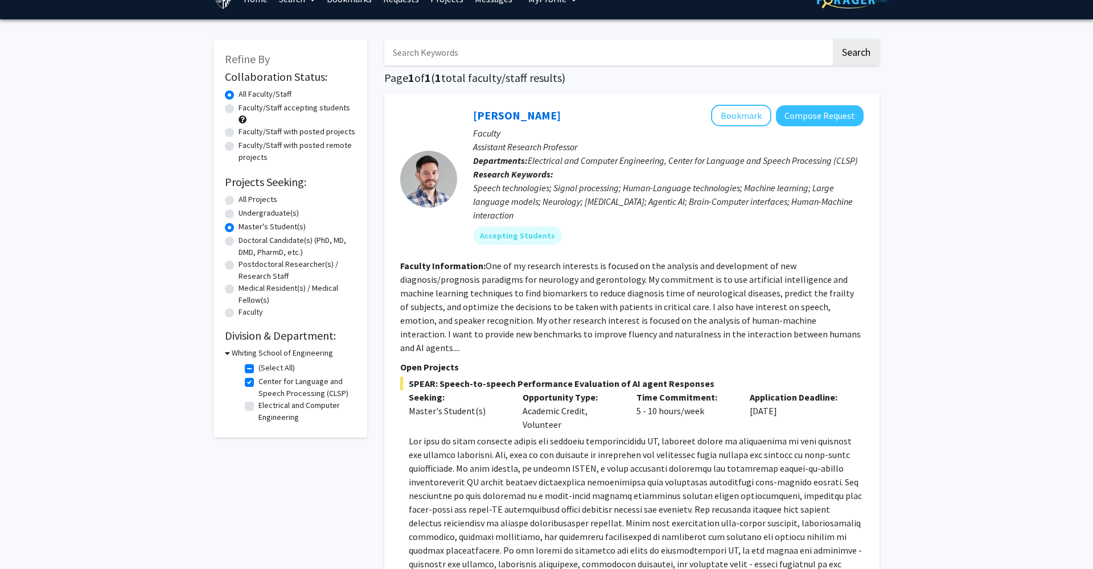
scroll to position [136, 0]
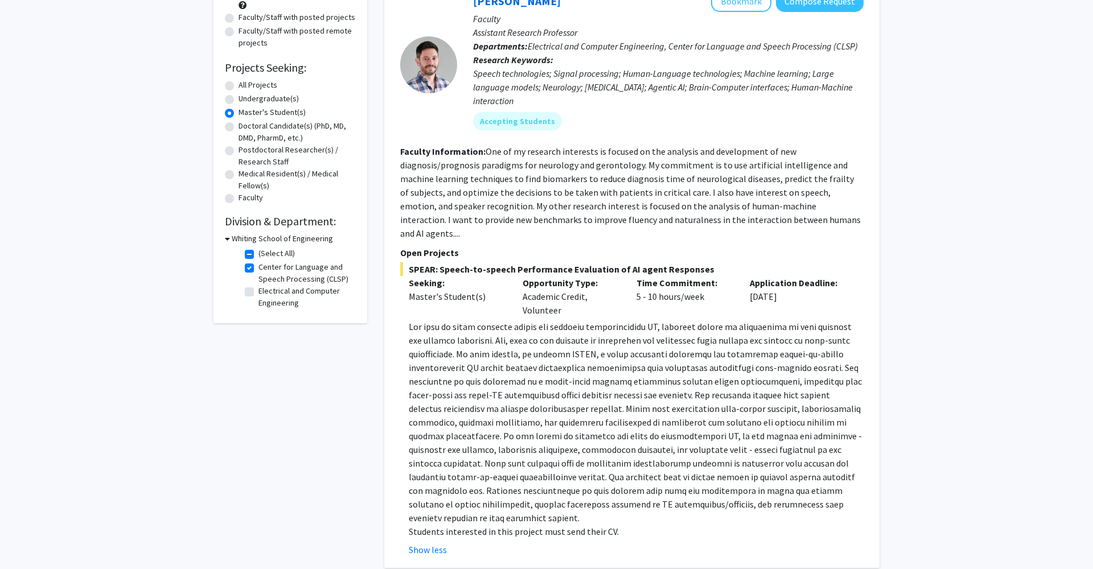
click at [258, 273] on label "Center for Language and Speech Processing (CLSP)" at bounding box center [305, 273] width 94 height 24
click at [258, 269] on input "Center for Language and Speech Processing (CLSP)" at bounding box center [261, 264] width 7 height 7
checkbox input "false"
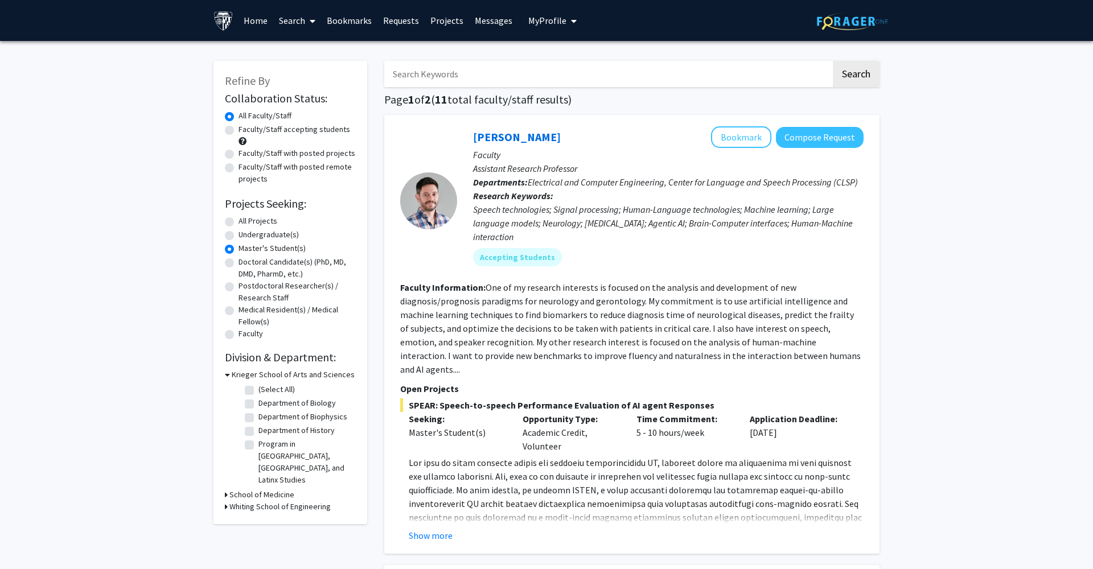
click at [236, 501] on h3 "Whiting School of Engineering" at bounding box center [279, 507] width 101 height 12
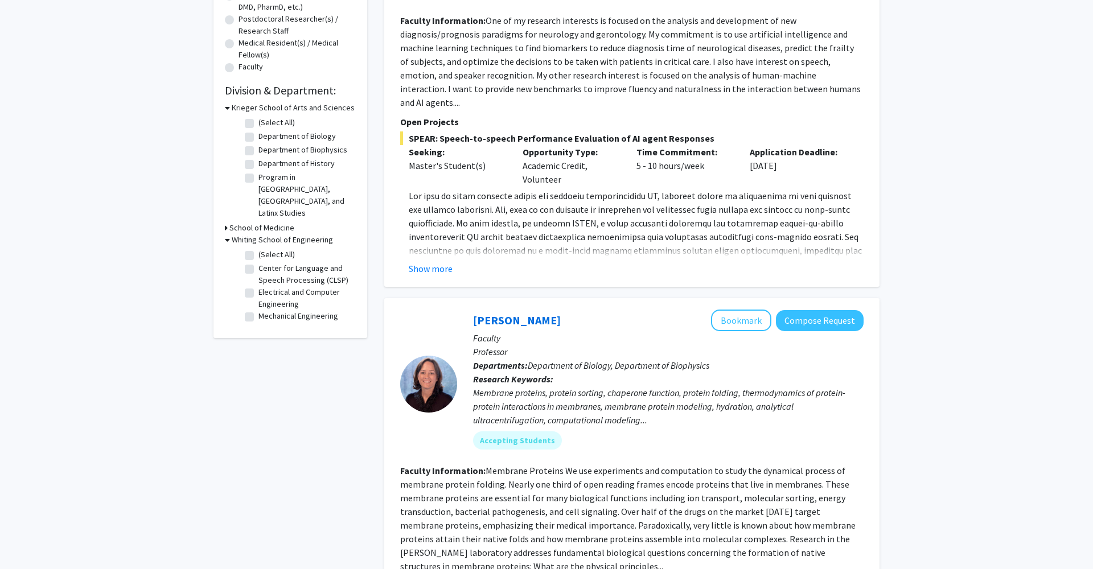
click at [260, 222] on h3 "School of Medicine" at bounding box center [261, 228] width 65 height 12
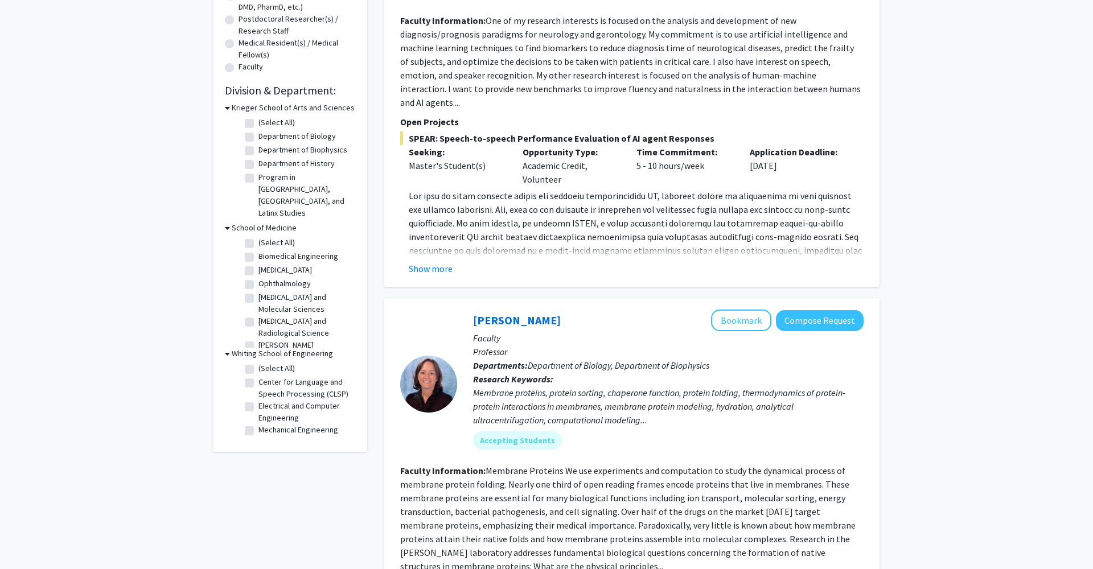
click at [277, 278] on label "Ophthalmology" at bounding box center [284, 284] width 52 height 12
click at [266, 278] on input "Ophthalmology" at bounding box center [261, 281] width 7 height 7
checkbox input "true"
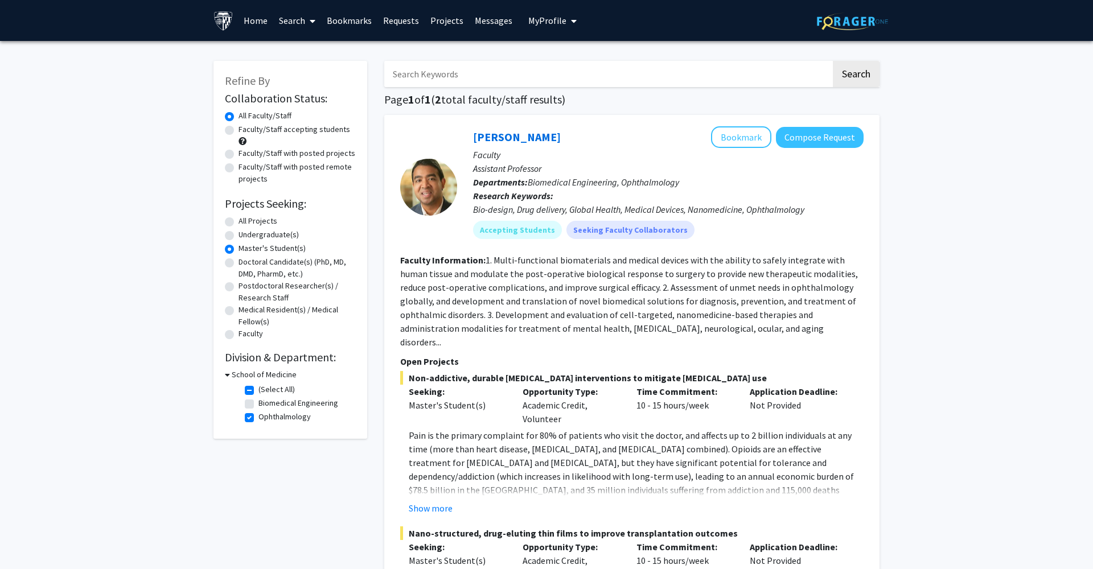
click at [254, 421] on fg-checkbox "Ophthalmology Ophthalmology" at bounding box center [299, 418] width 108 height 14
click at [258, 389] on label "(Select All)" at bounding box center [276, 390] width 36 height 12
click at [258, 389] on input "(Select All)" at bounding box center [261, 387] width 7 height 7
checkbox input "false"
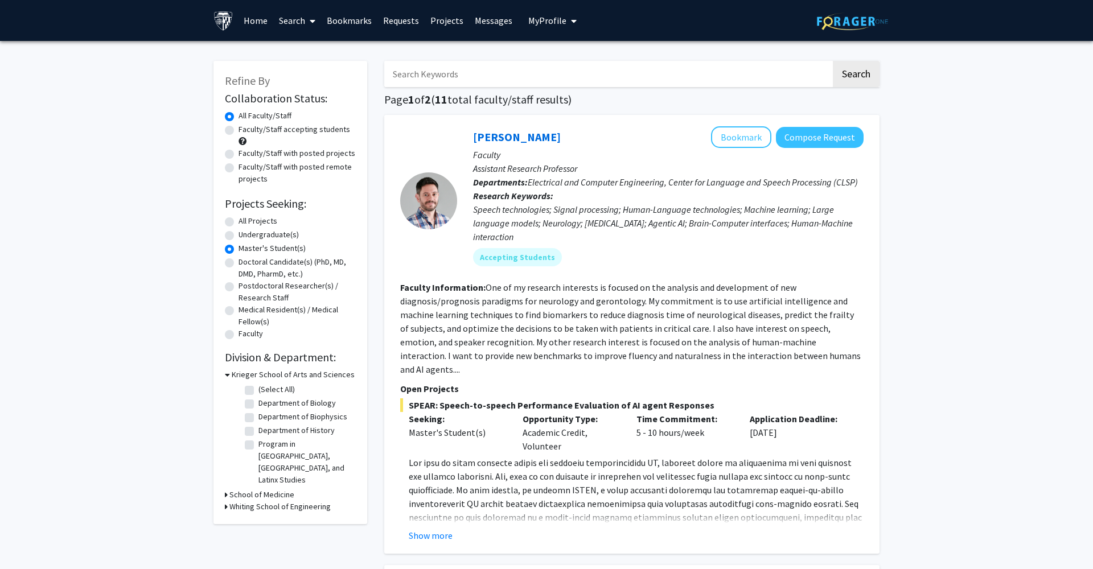
click at [250, 265] on label "Doctoral Candidate(s) (PhD, MD, DMD, PharmD, etc.)" at bounding box center [296, 268] width 117 height 24
click at [246, 263] on input "Doctoral Candidate(s) (PhD, MD, DMD, PharmD, etc.)" at bounding box center [241, 259] width 7 height 7
radio input "true"
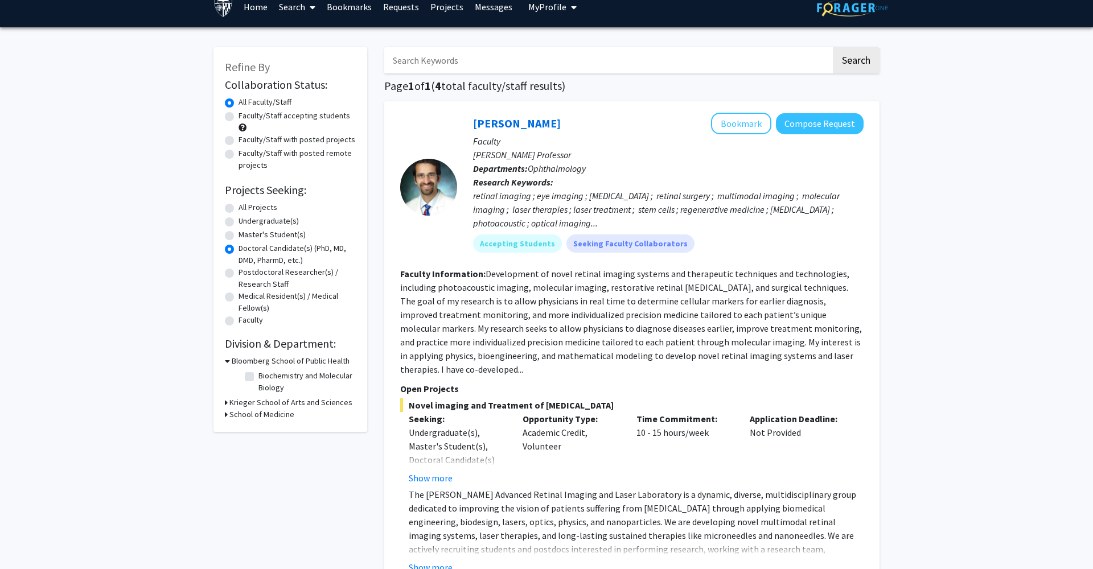
scroll to position [16, 0]
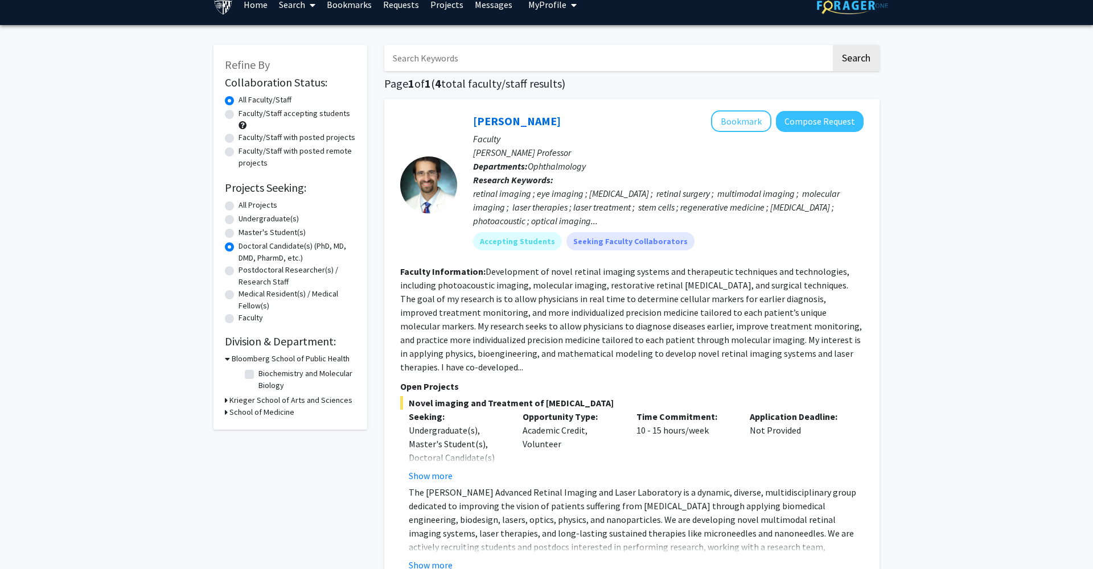
click at [275, 403] on h3 "Krieger School of Arts and Sciences" at bounding box center [290, 400] width 123 height 12
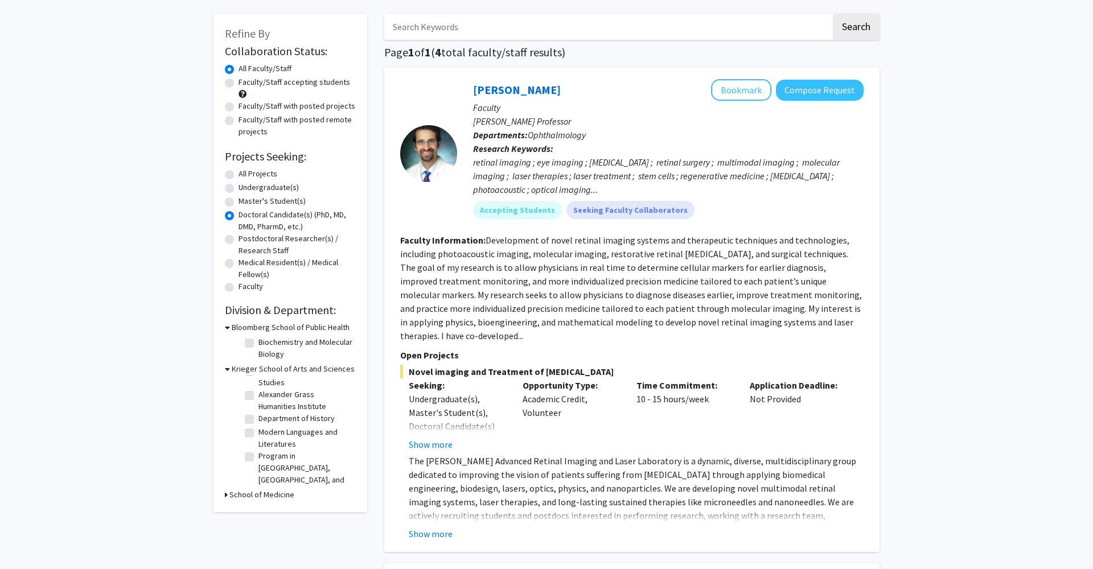
scroll to position [50, 0]
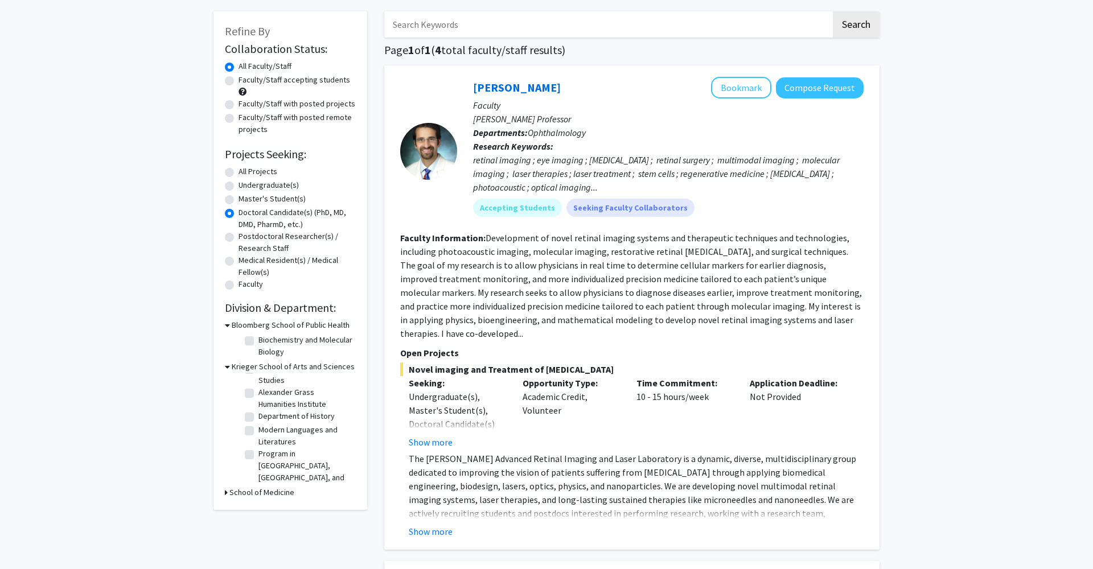
click at [277, 493] on h3 "School of Medicine" at bounding box center [261, 493] width 65 height 12
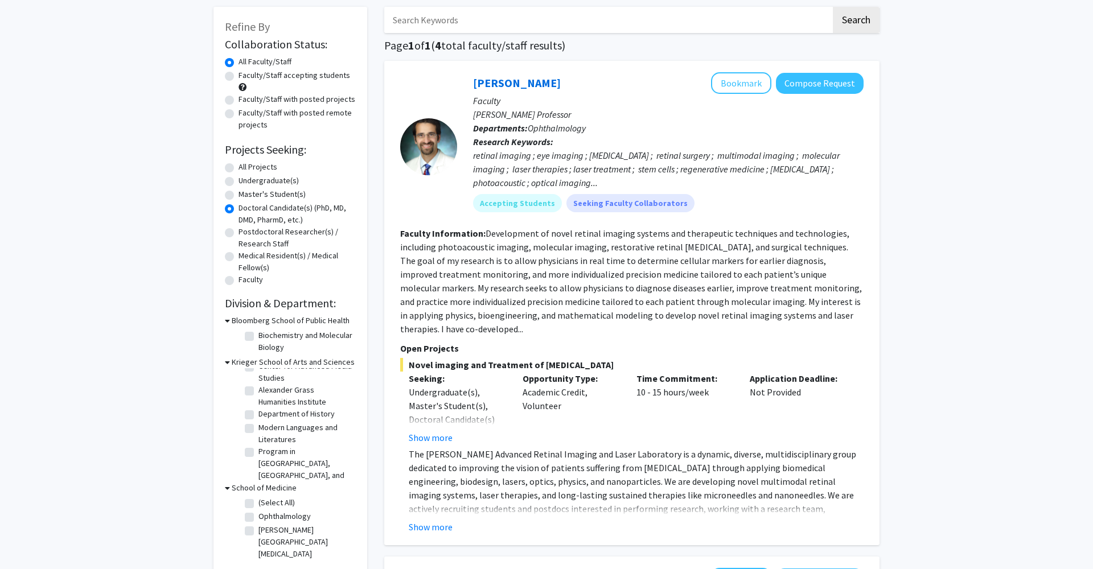
scroll to position [22, 0]
click at [307, 419] on label "Department of History" at bounding box center [296, 416] width 76 height 12
click at [266, 418] on input "Department of History" at bounding box center [261, 413] width 7 height 7
checkbox input "true"
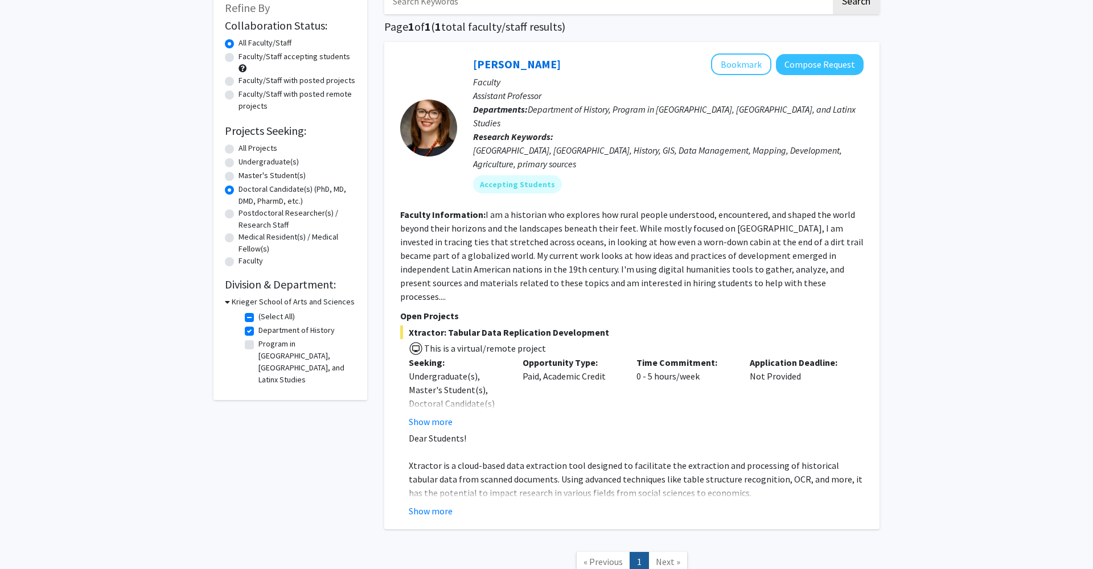
scroll to position [75, 0]
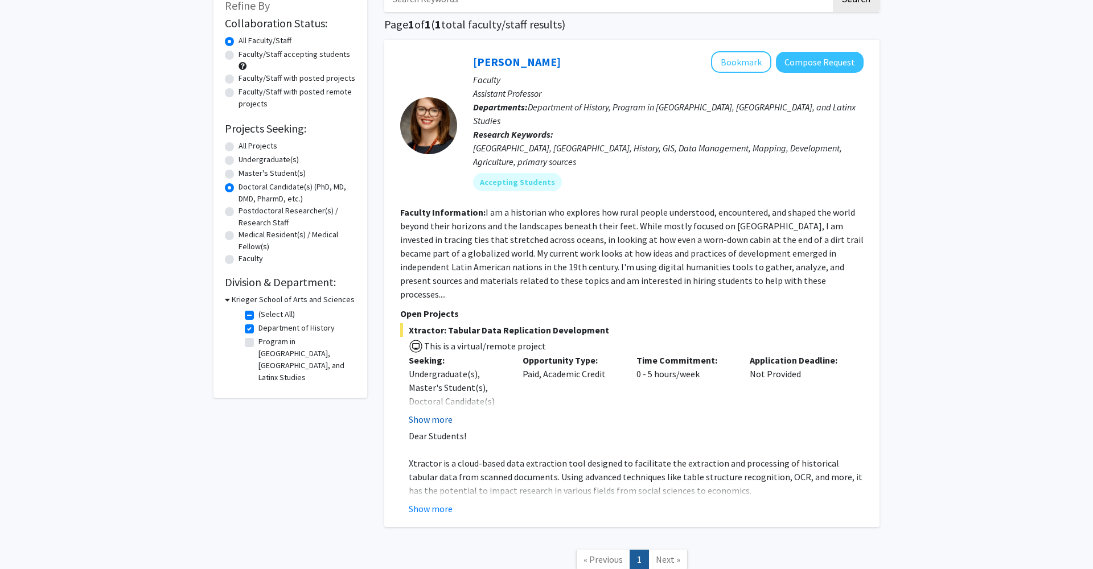
click at [435, 413] on button "Show more" at bounding box center [431, 420] width 44 height 14
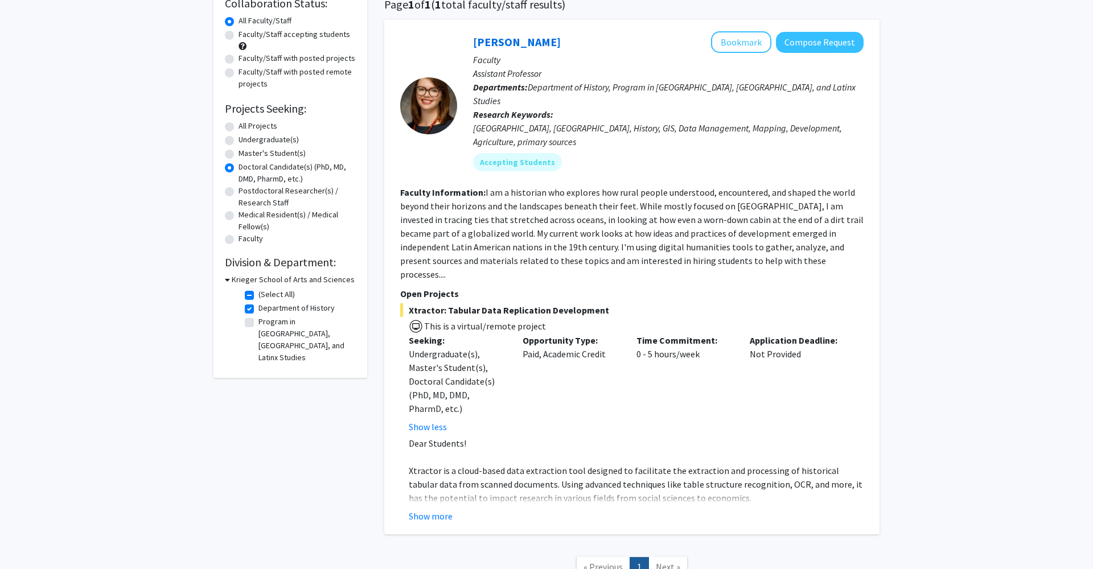
scroll to position [112, 0]
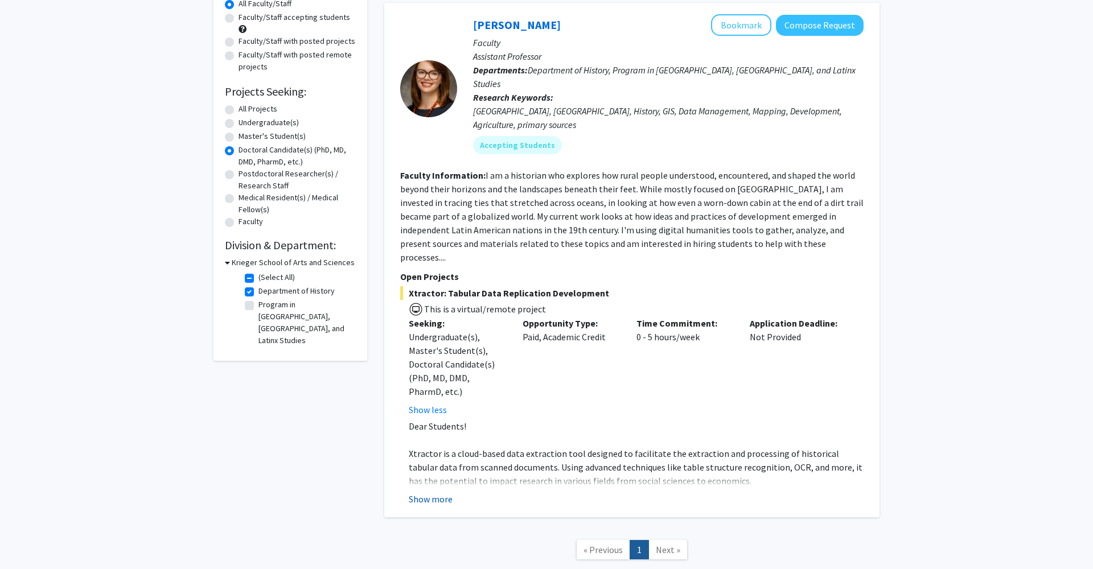
click at [440, 492] on button "Show more" at bounding box center [431, 499] width 44 height 14
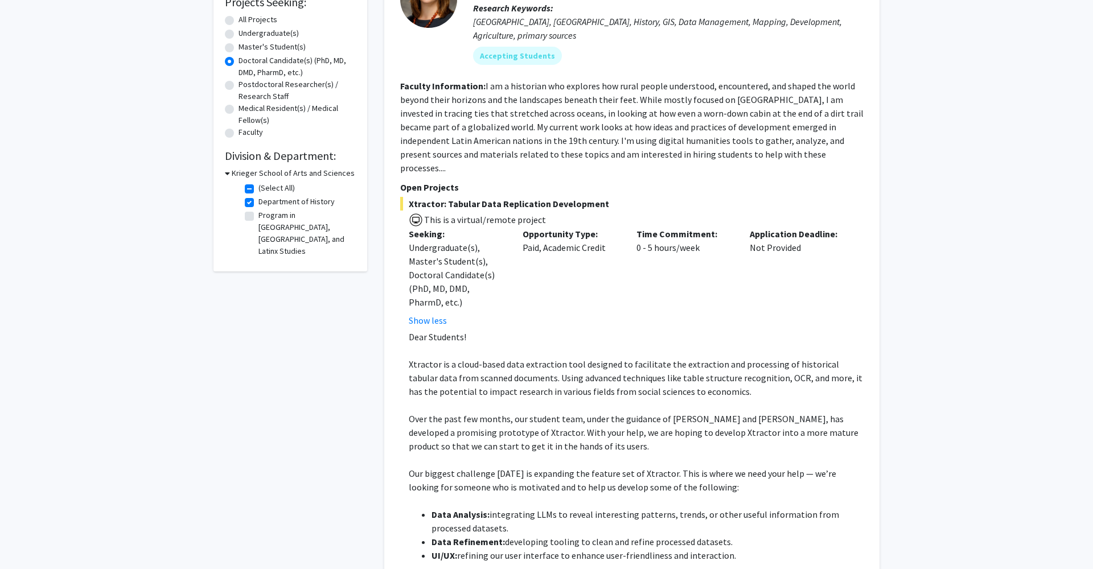
scroll to position [179, 0]
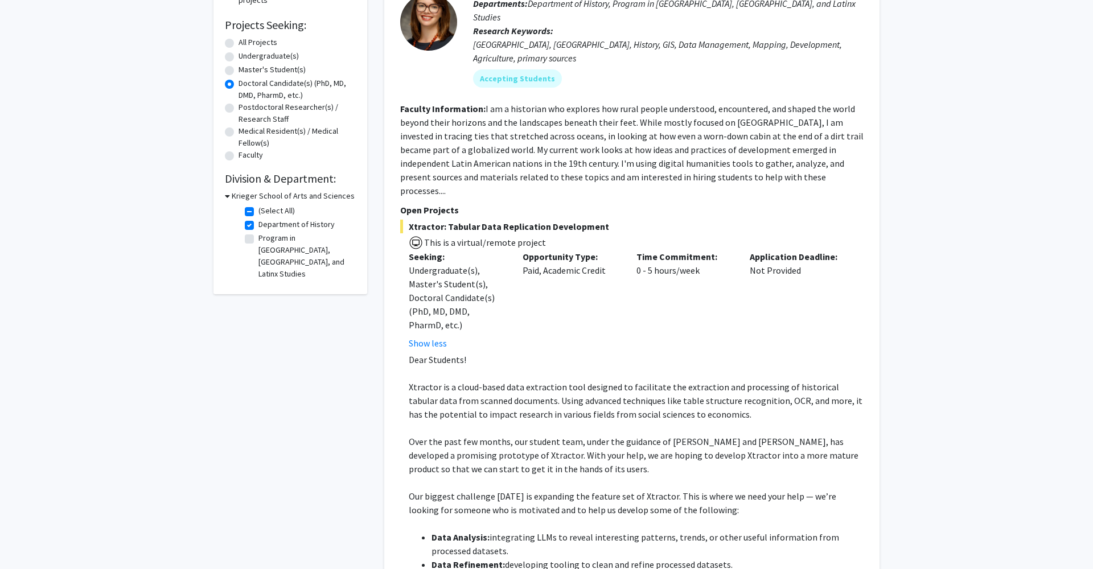
click at [258, 210] on label "(Select All)" at bounding box center [276, 211] width 36 height 12
click at [258, 210] on input "(Select All)" at bounding box center [261, 208] width 7 height 7
checkbox input "false"
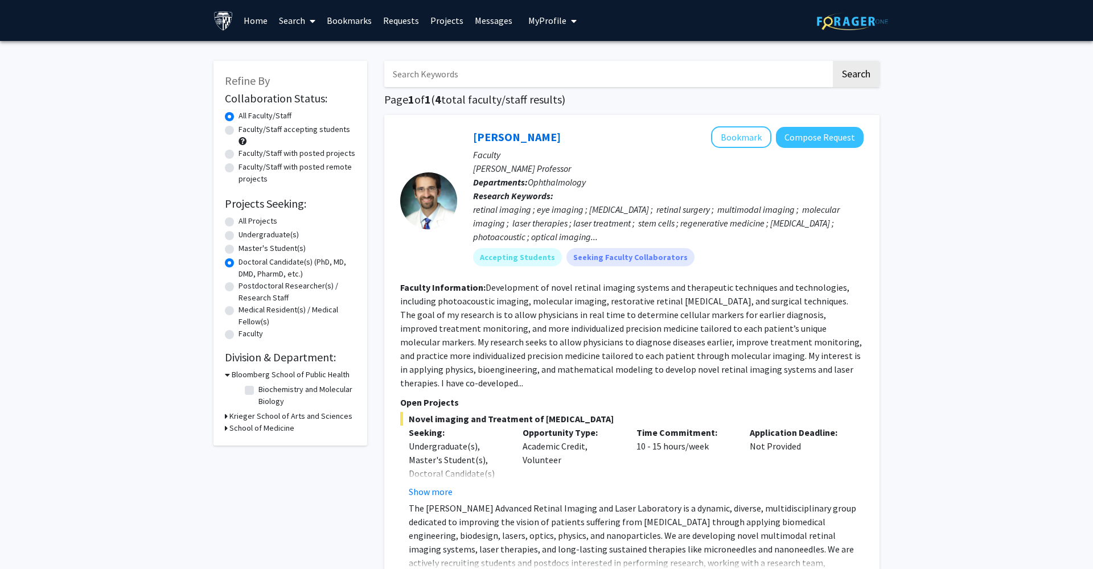
click at [261, 421] on h3 "Krieger School of Arts and Sciences" at bounding box center [290, 416] width 123 height 12
